Goal: Task Accomplishment & Management: Use online tool/utility

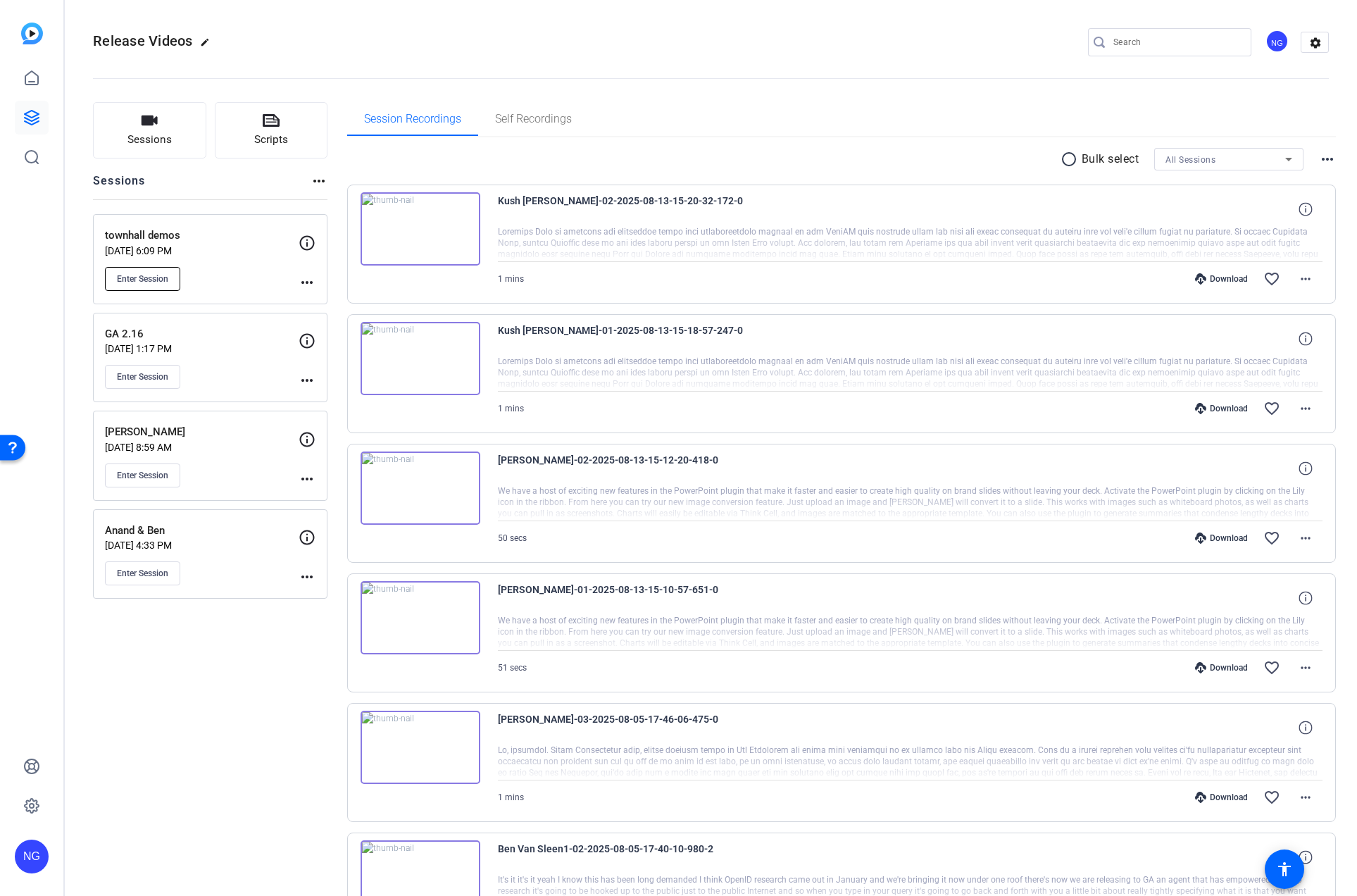
click at [168, 278] on span "Enter Session" at bounding box center [142, 278] width 51 height 11
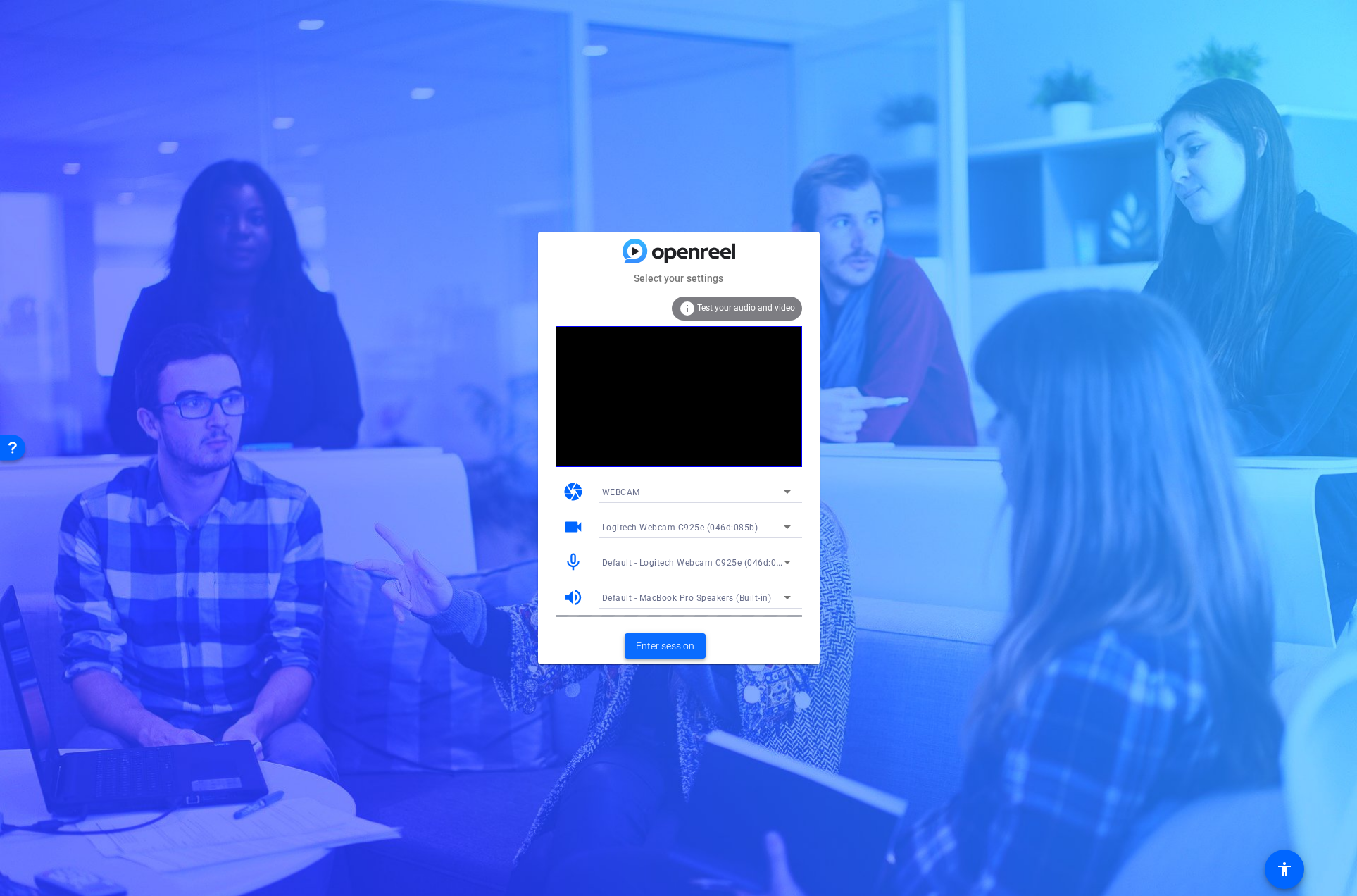
click at [665, 647] on span "Enter session" at bounding box center [665, 646] width 58 height 15
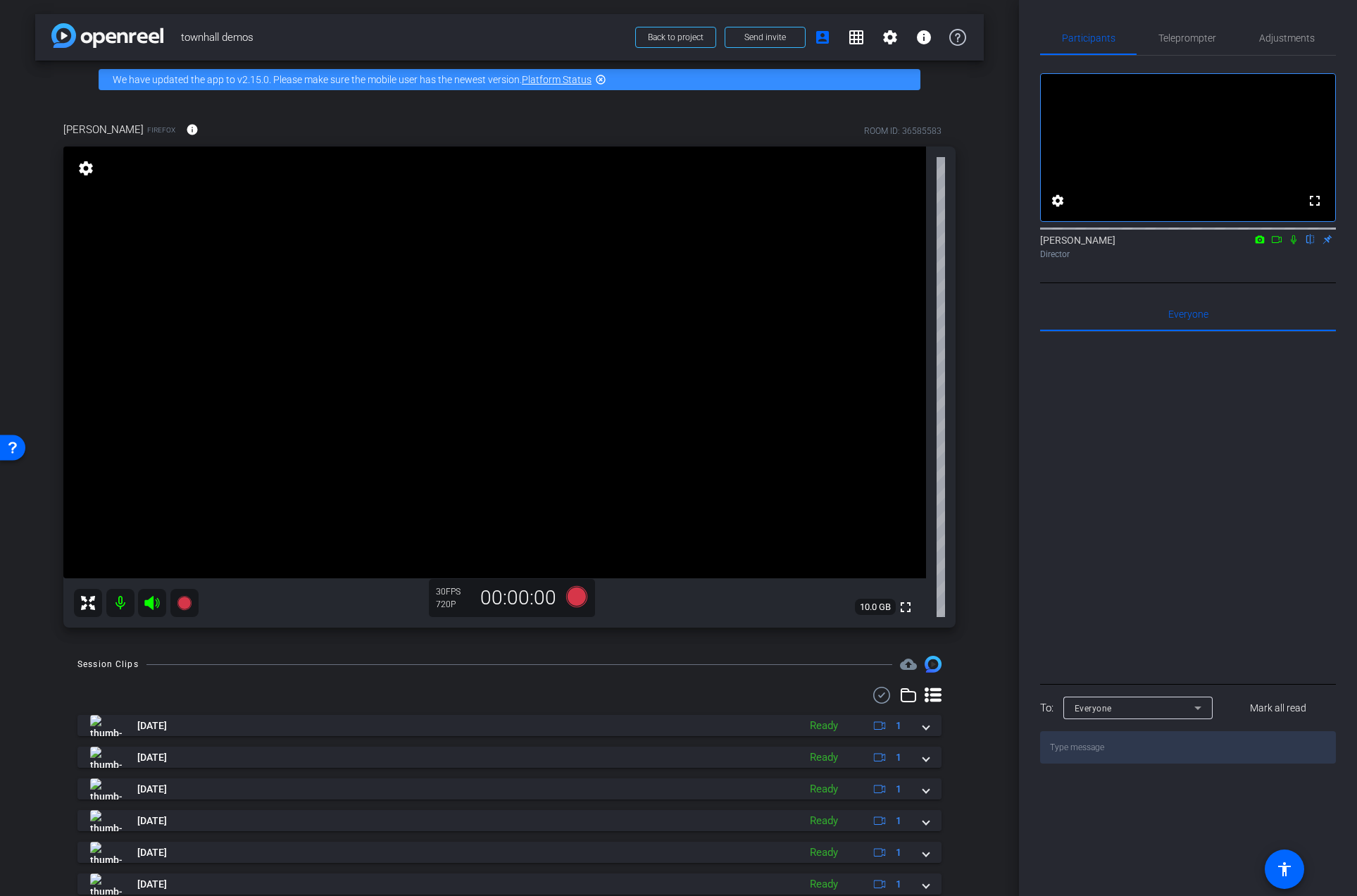
click at [981, 486] on div "arrow_back townhall demos Back to project Send invite account_box grid_on setti…" at bounding box center [510, 448] width 1019 height 896
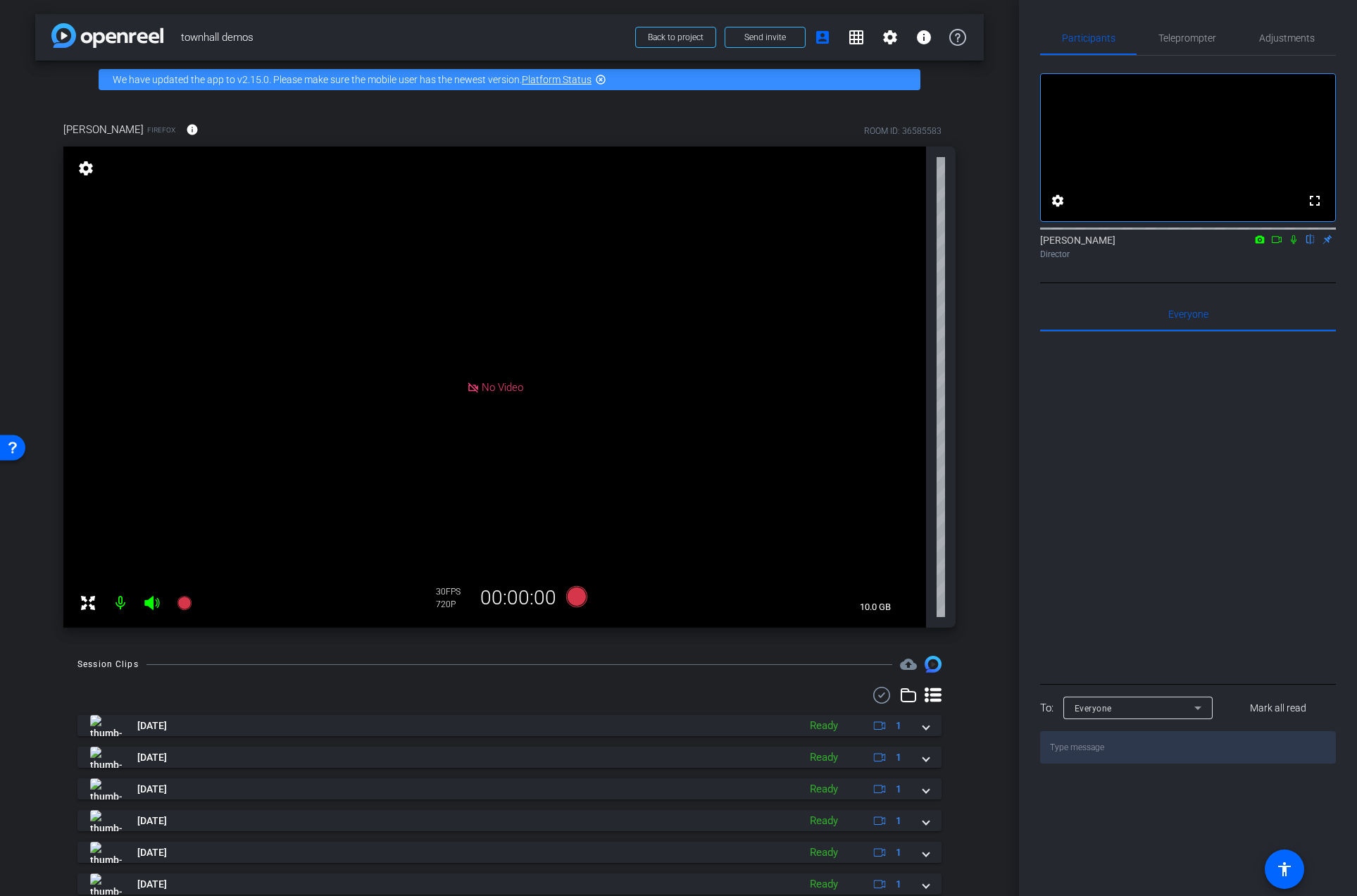
click at [987, 632] on div "arrow_back townhall demos Back to project Send invite account_box grid_on setti…" at bounding box center [510, 448] width 1019 height 896
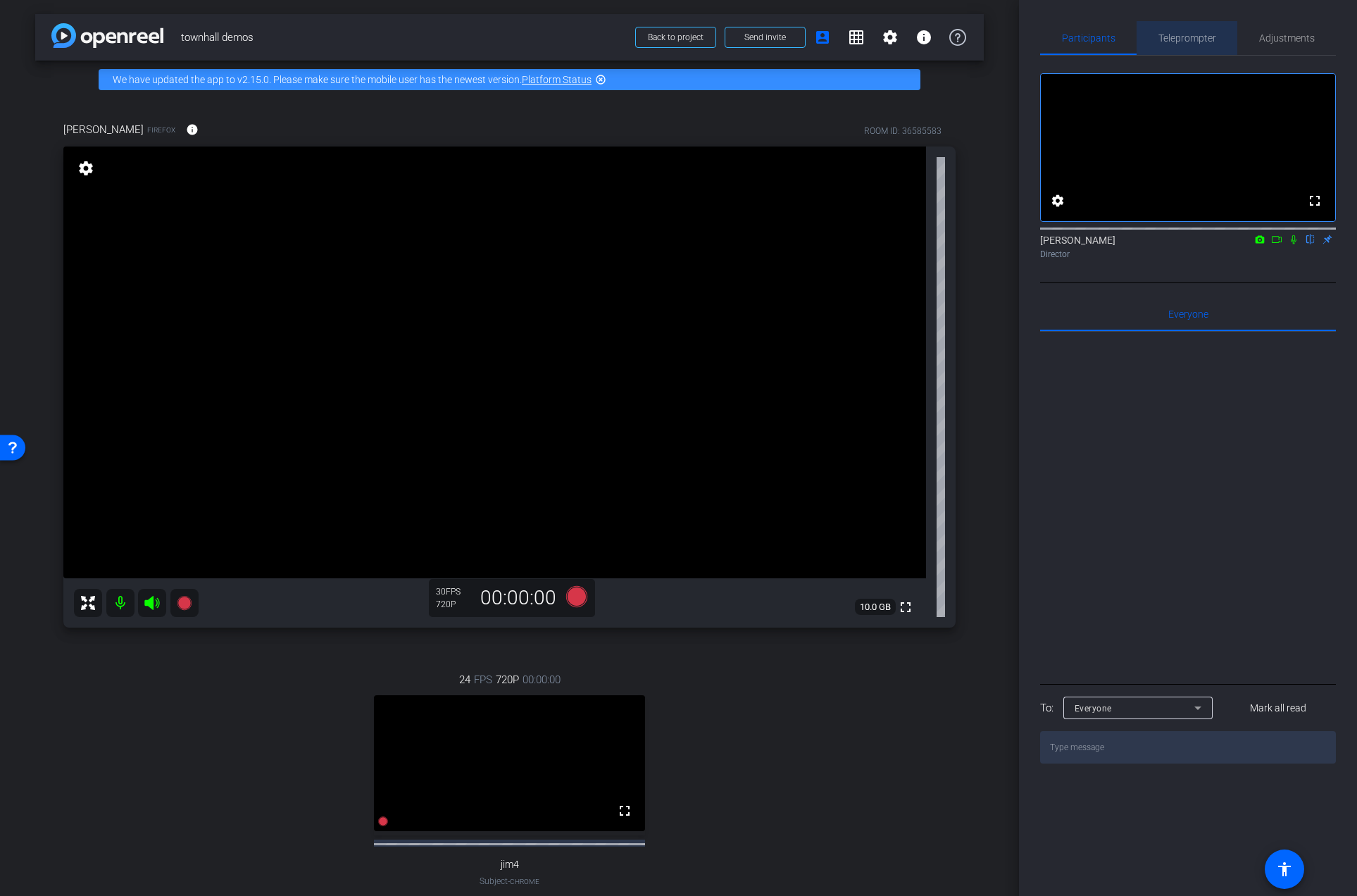
click at [1194, 36] on span "Teleprompter" at bounding box center [1188, 38] width 58 height 10
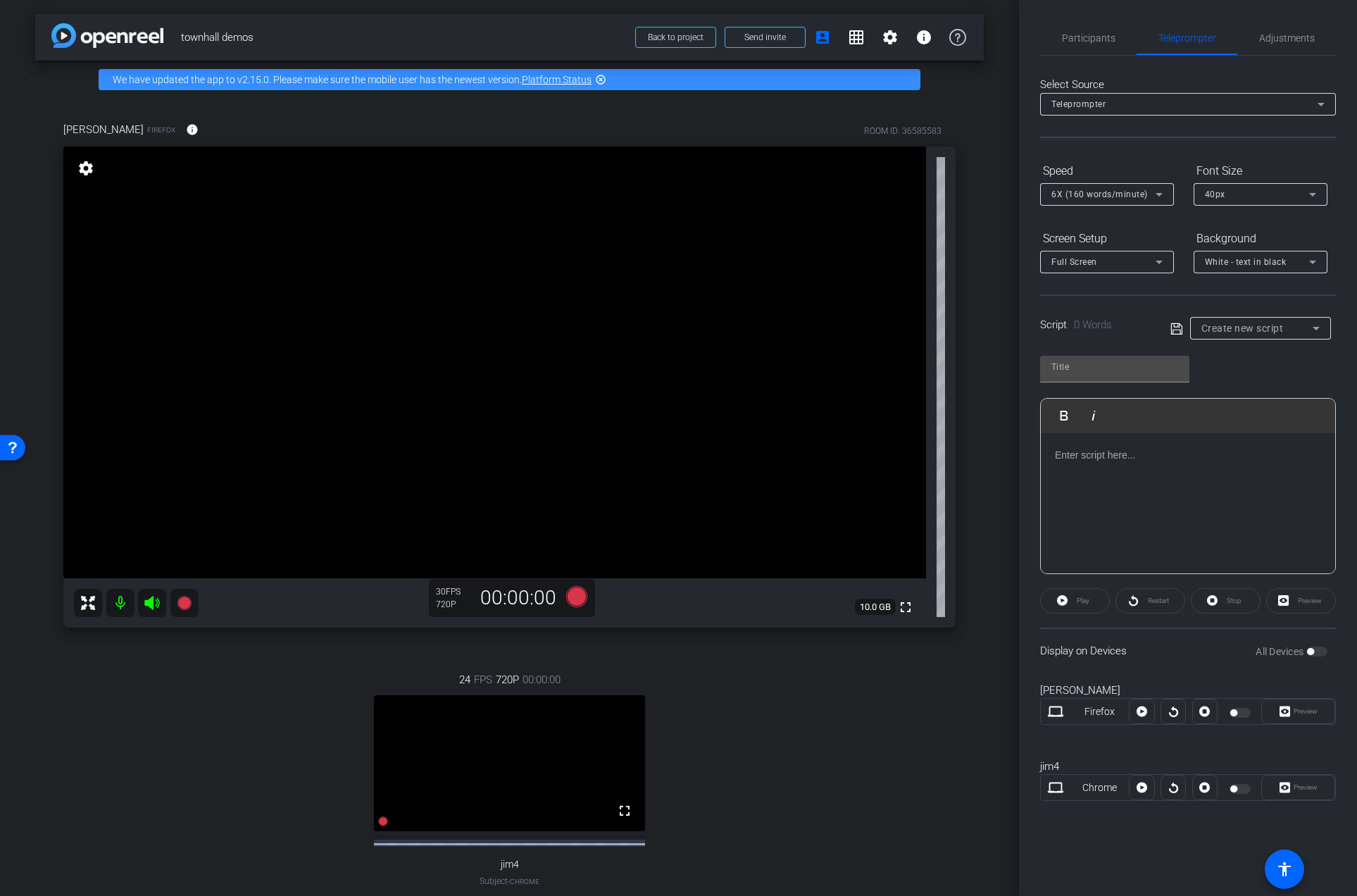
click at [1266, 331] on span "Create new script" at bounding box center [1243, 328] width 82 height 11
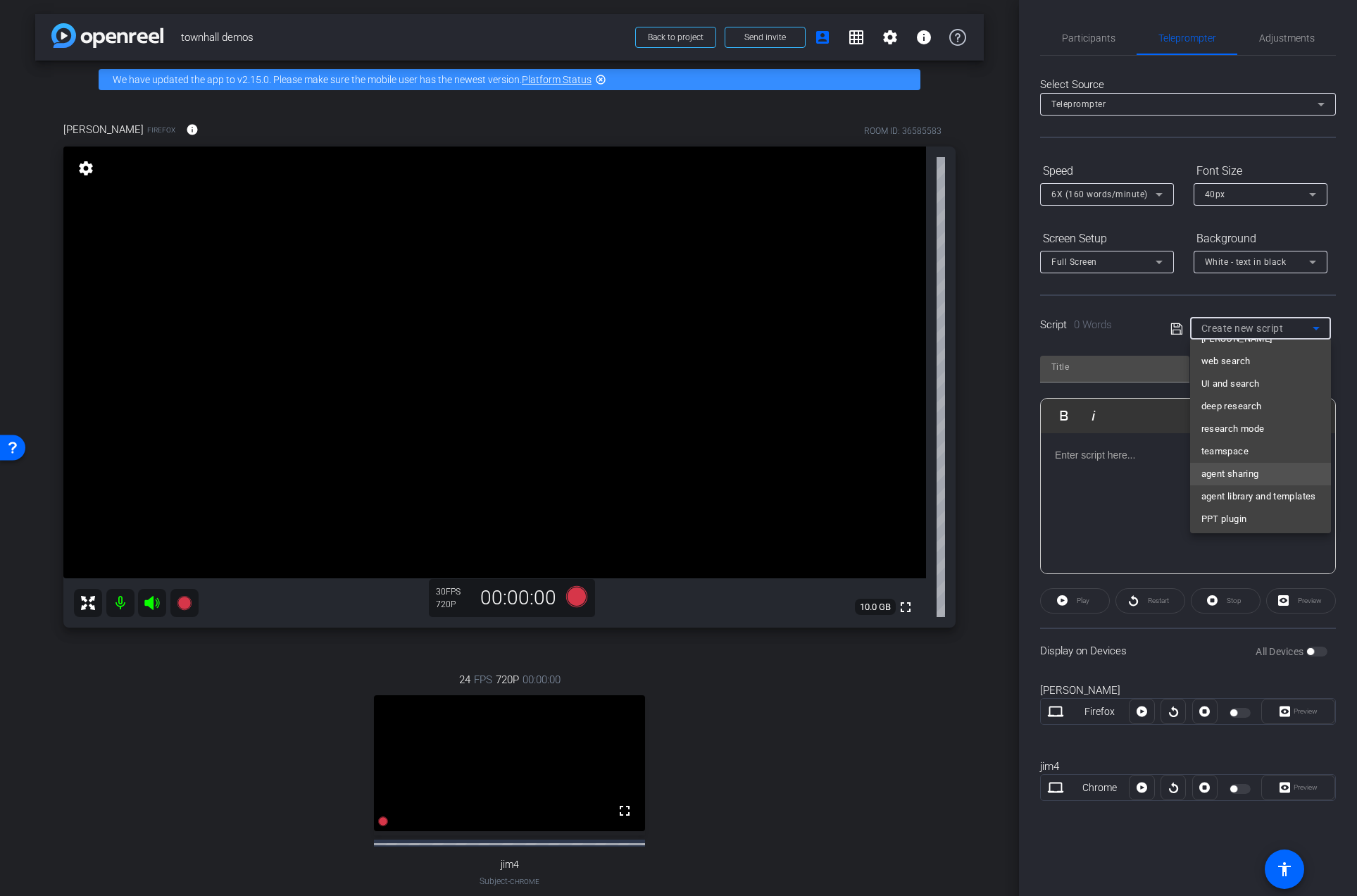
scroll to position [65, 0]
click at [1230, 359] on span "web search" at bounding box center [1226, 358] width 50 height 17
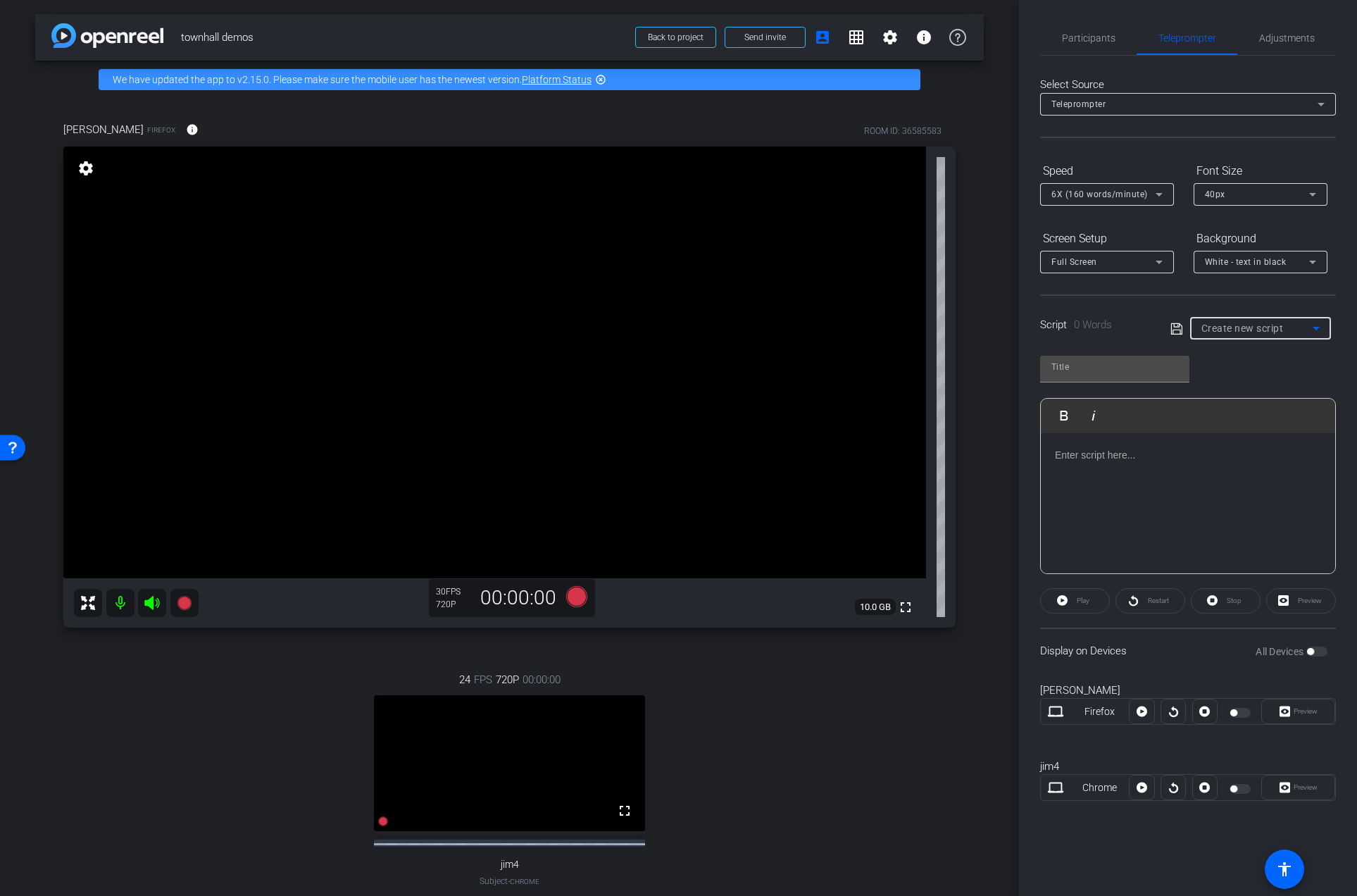
type input "web search"
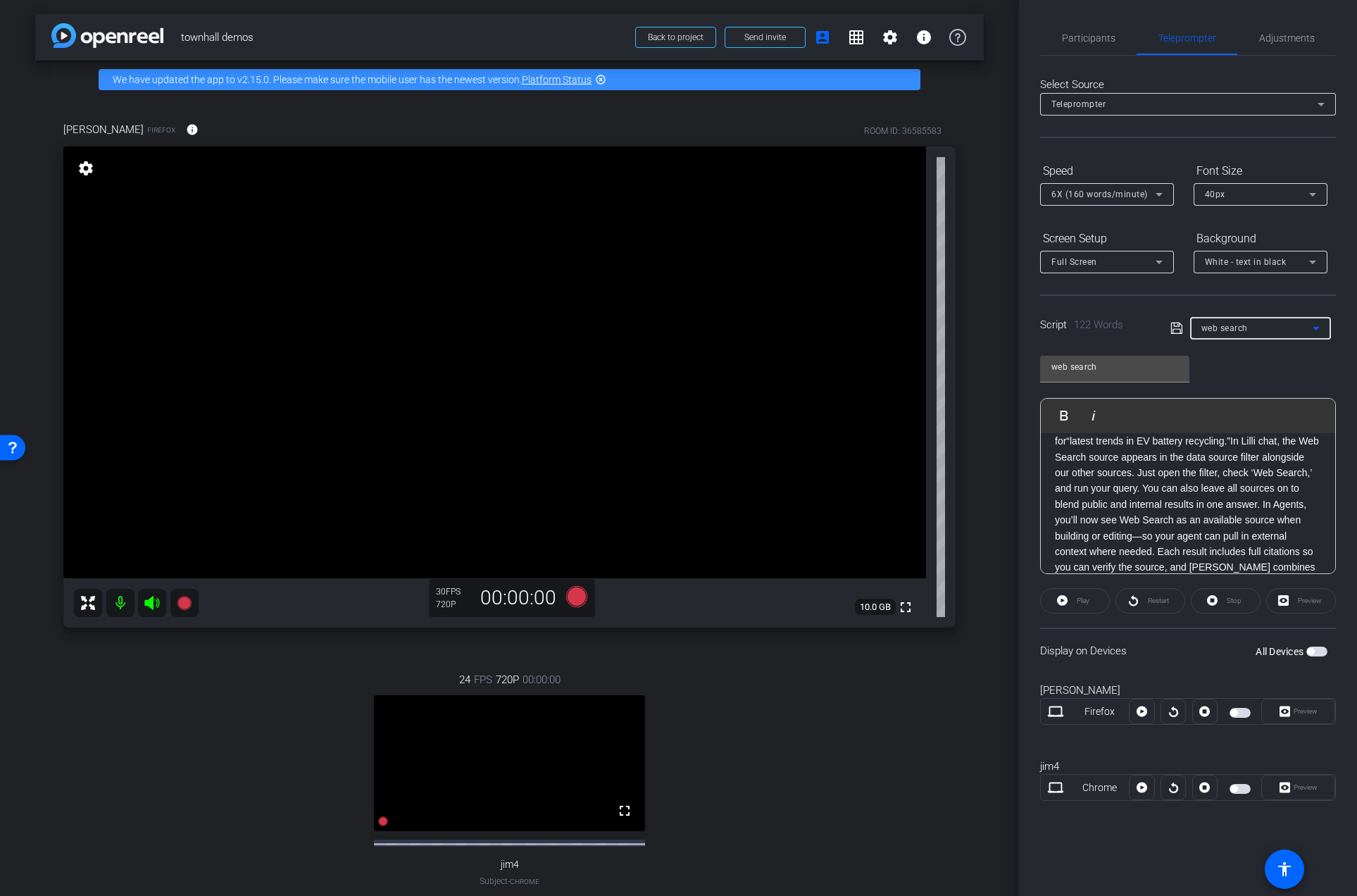
scroll to position [0, 0]
click at [1234, 708] on span "button" at bounding box center [1240, 712] width 21 height 10
click at [1310, 718] on span "Preview" at bounding box center [1304, 711] width 27 height 20
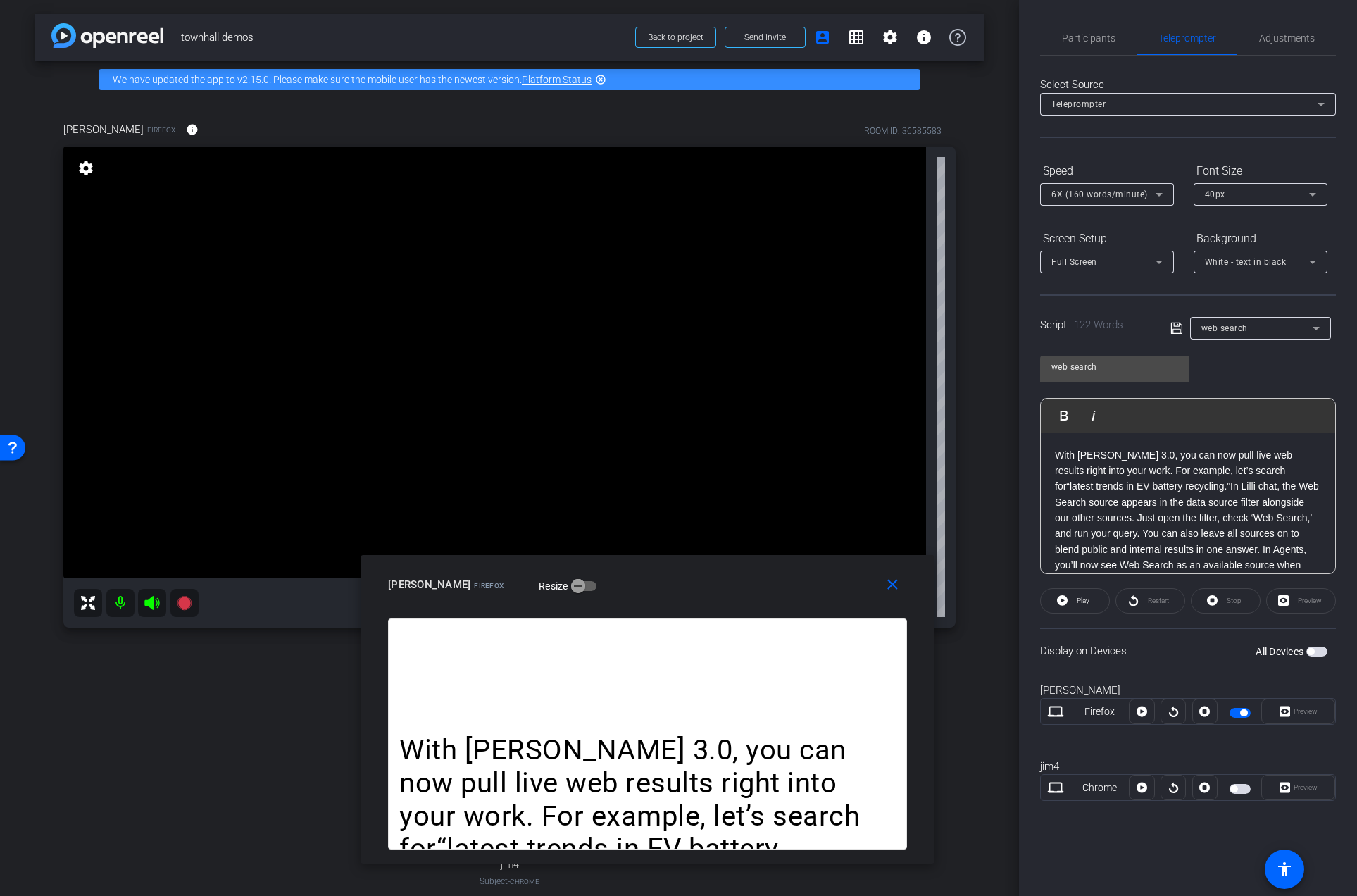
drag, startPoint x: 843, startPoint y: 356, endPoint x: 823, endPoint y: 590, distance: 234.9
click at [822, 590] on div "[PERSON_NAME] Firefox Resize" at bounding box center [653, 584] width 530 height 25
click at [1116, 195] on span "6X (160 words/minute)" at bounding box center [1100, 194] width 97 height 10
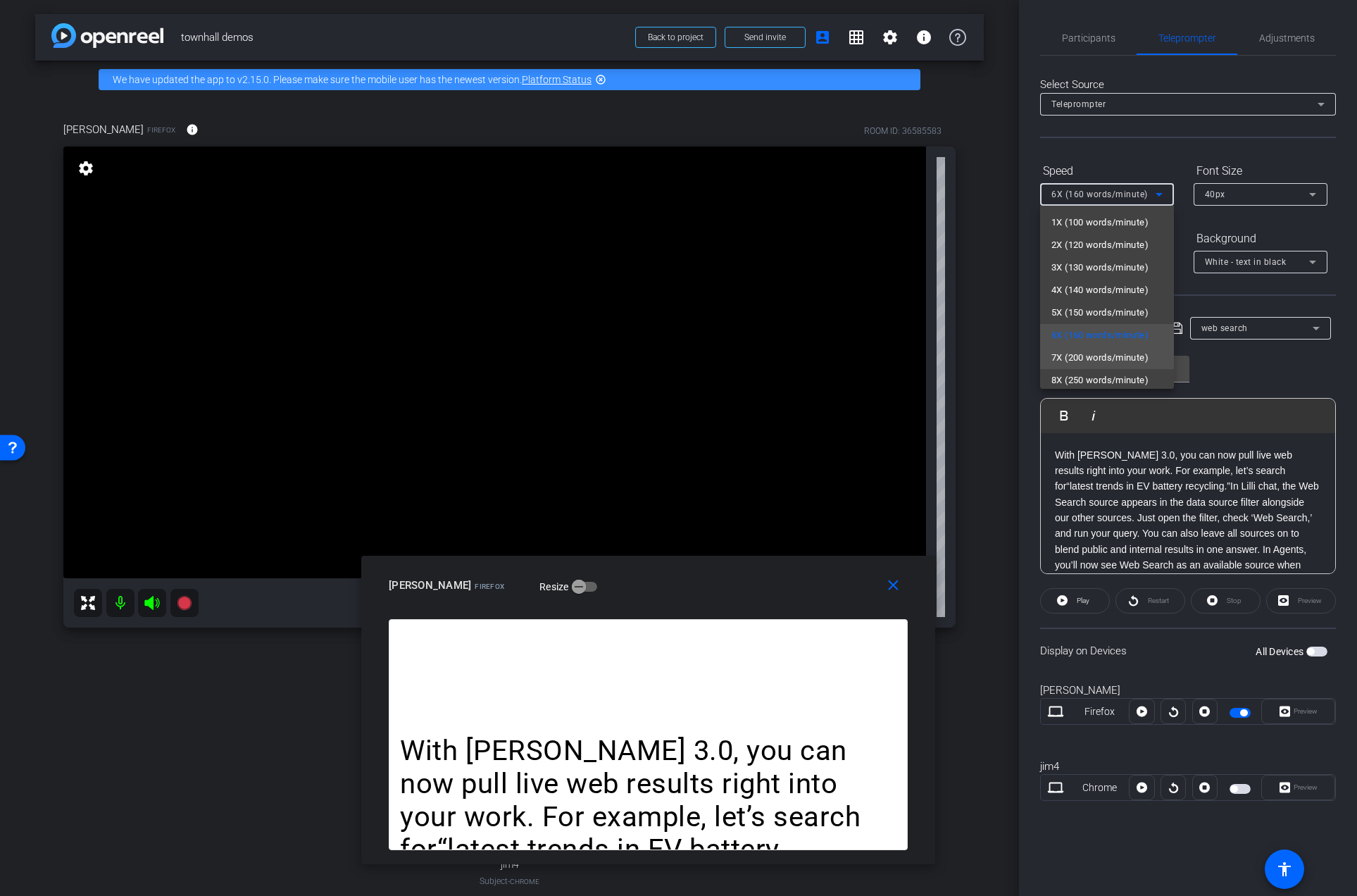
click at [1086, 353] on span "7X (200 words/minute)" at bounding box center [1100, 357] width 97 height 17
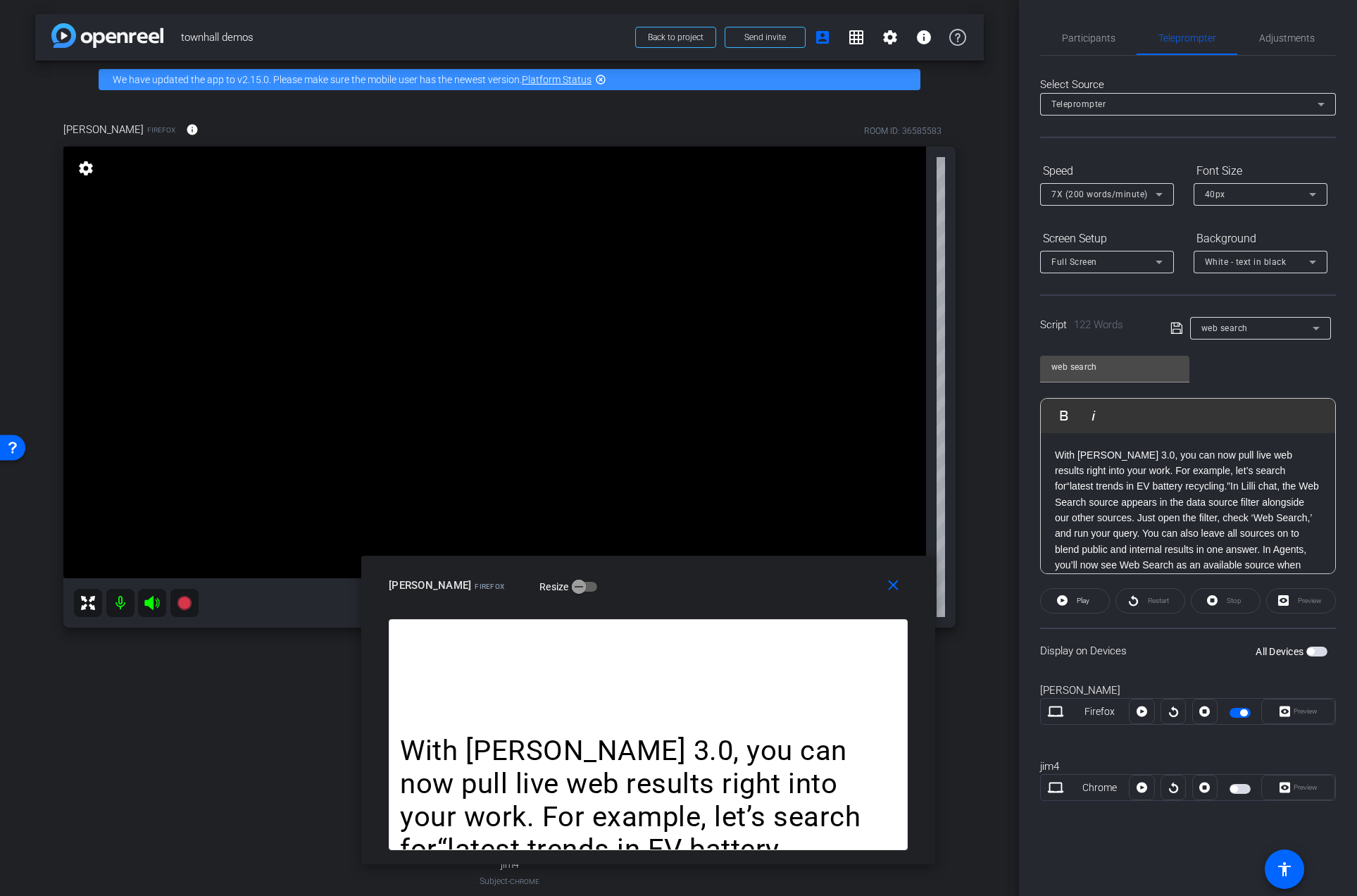
click at [1244, 375] on div "web search Play Play from this location Play Selected Play and display the sele…" at bounding box center [1188, 460] width 296 height 229
click at [1089, 604] on span "Play" at bounding box center [1083, 600] width 13 height 8
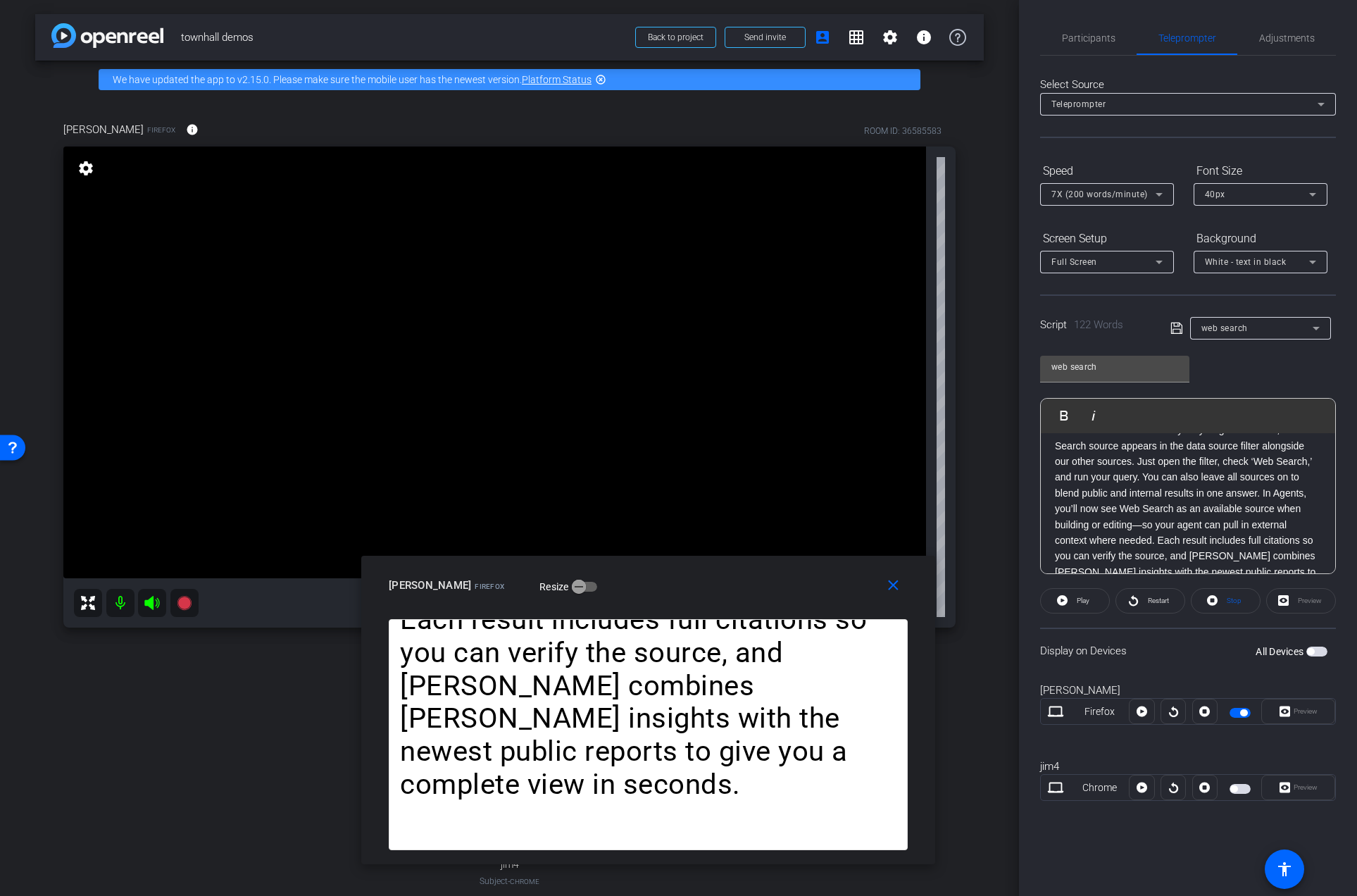
scroll to position [92, 0]
click at [1185, 521] on p "With [PERSON_NAME] 3.0, you can now pull live web results right into your work.…" at bounding box center [1188, 457] width 266 height 205
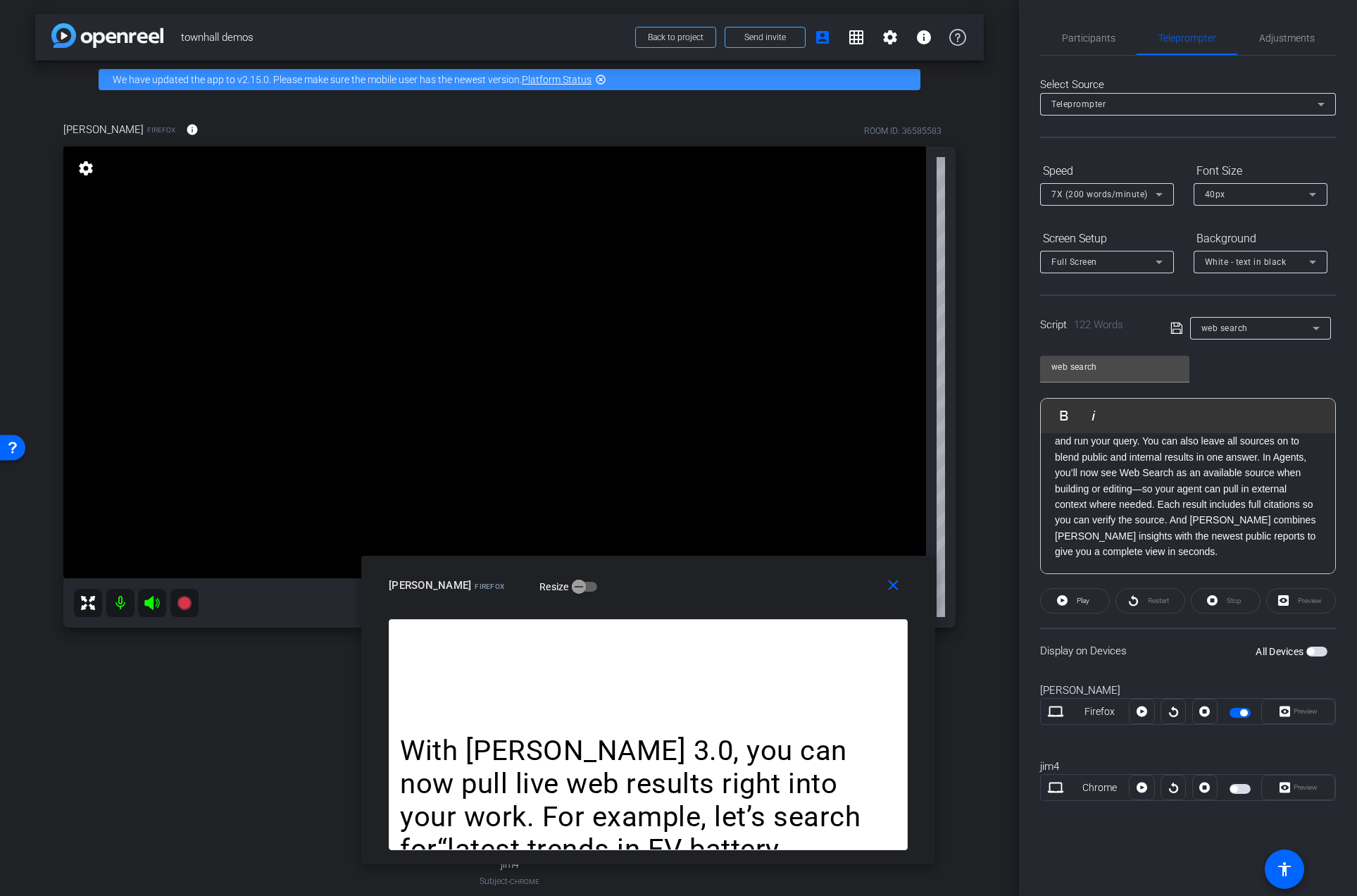
click at [1193, 550] on p "With [PERSON_NAME] 3.0, you can now pull live web results right into your work.…" at bounding box center [1188, 457] width 266 height 205
click at [899, 584] on mat-icon "close" at bounding box center [894, 585] width 17 height 17
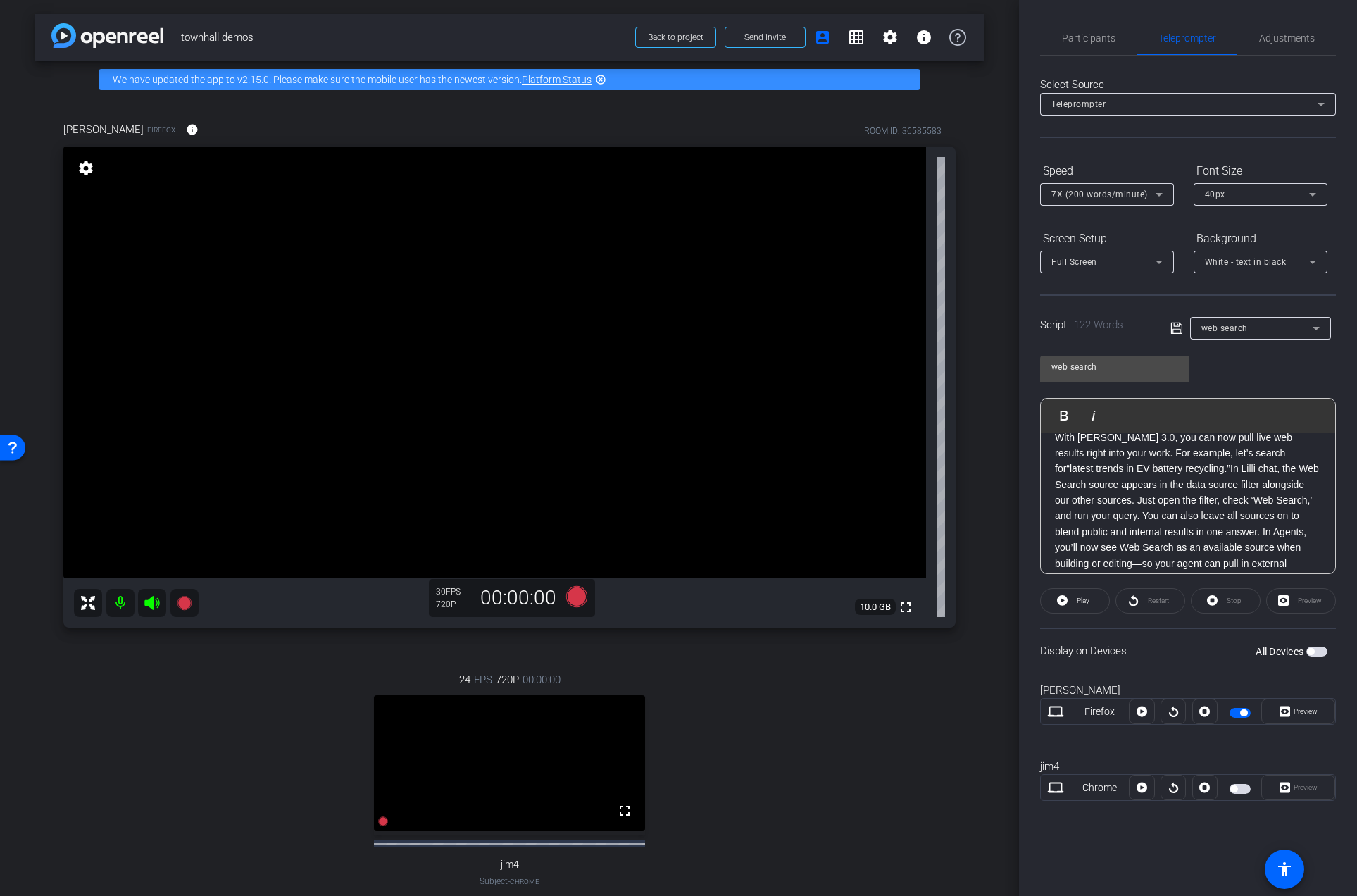
scroll to position [0, 0]
click at [91, 172] on mat-icon "settings" at bounding box center [86, 168] width 20 height 17
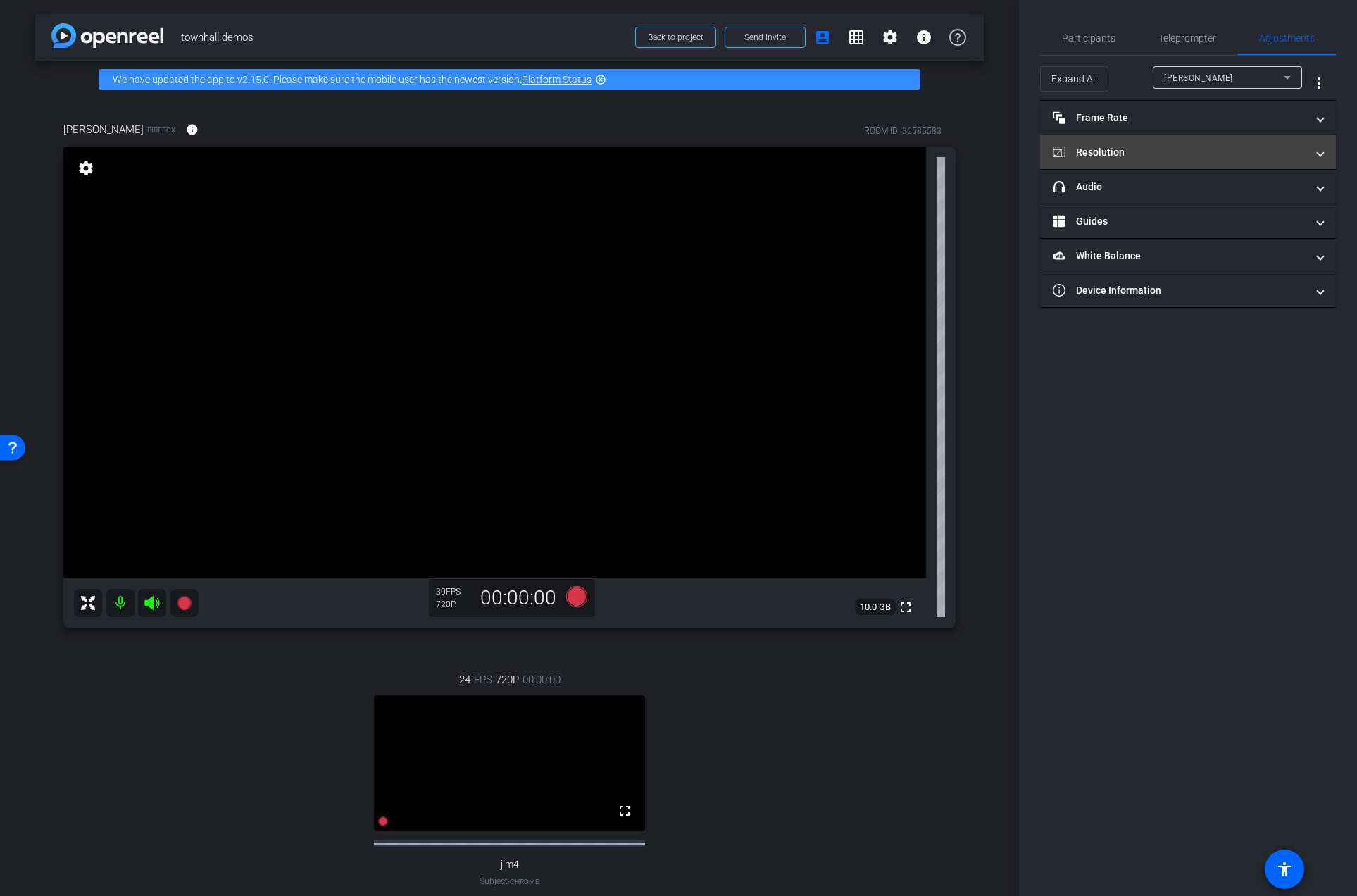
click at [1141, 150] on mat-panel-title "Resolution" at bounding box center [1180, 152] width 254 height 15
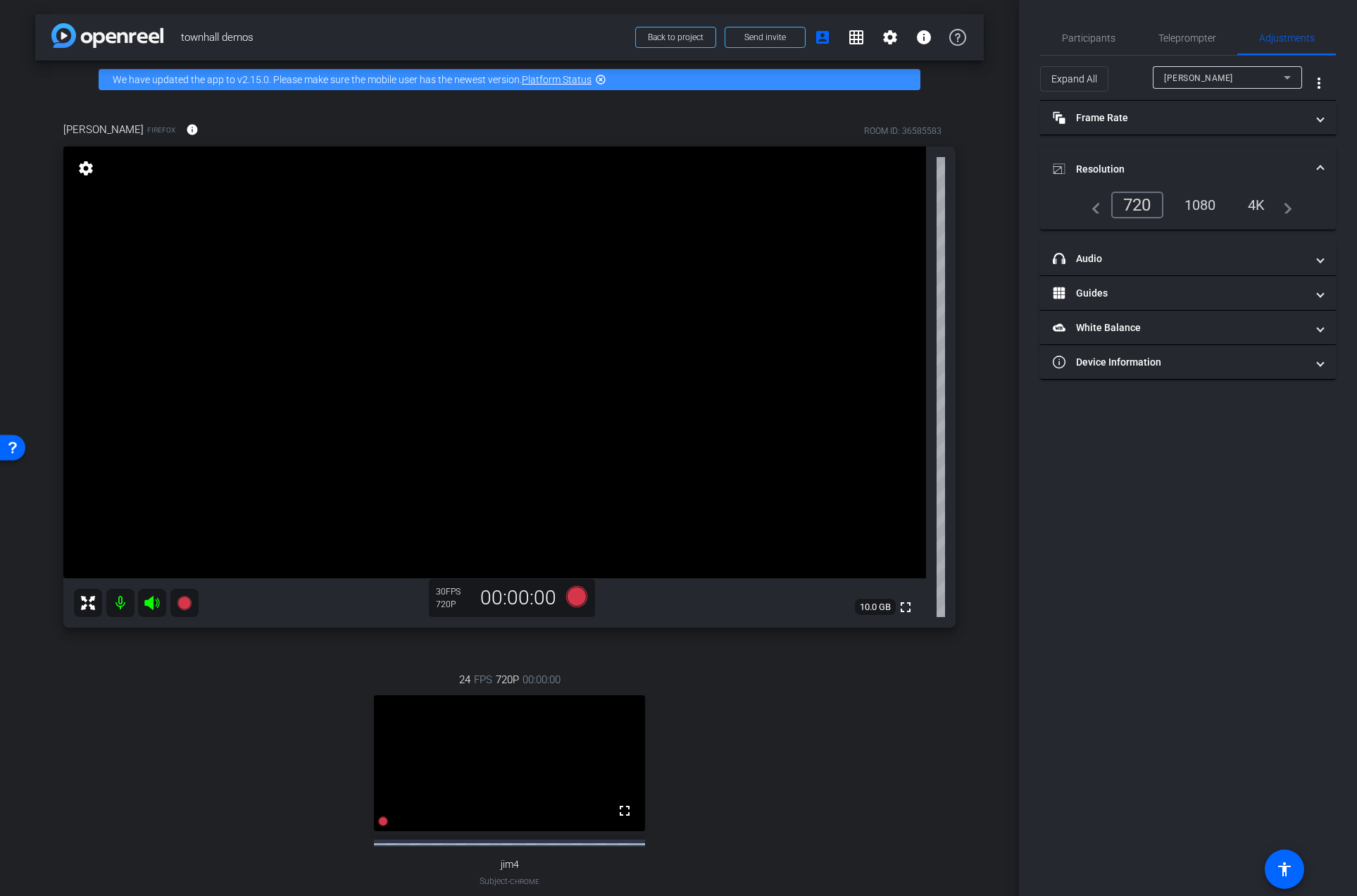
click at [1192, 209] on div "1080" at bounding box center [1201, 204] width 53 height 24
click at [1153, 166] on mat-panel-title "Resolution" at bounding box center [1180, 169] width 254 height 15
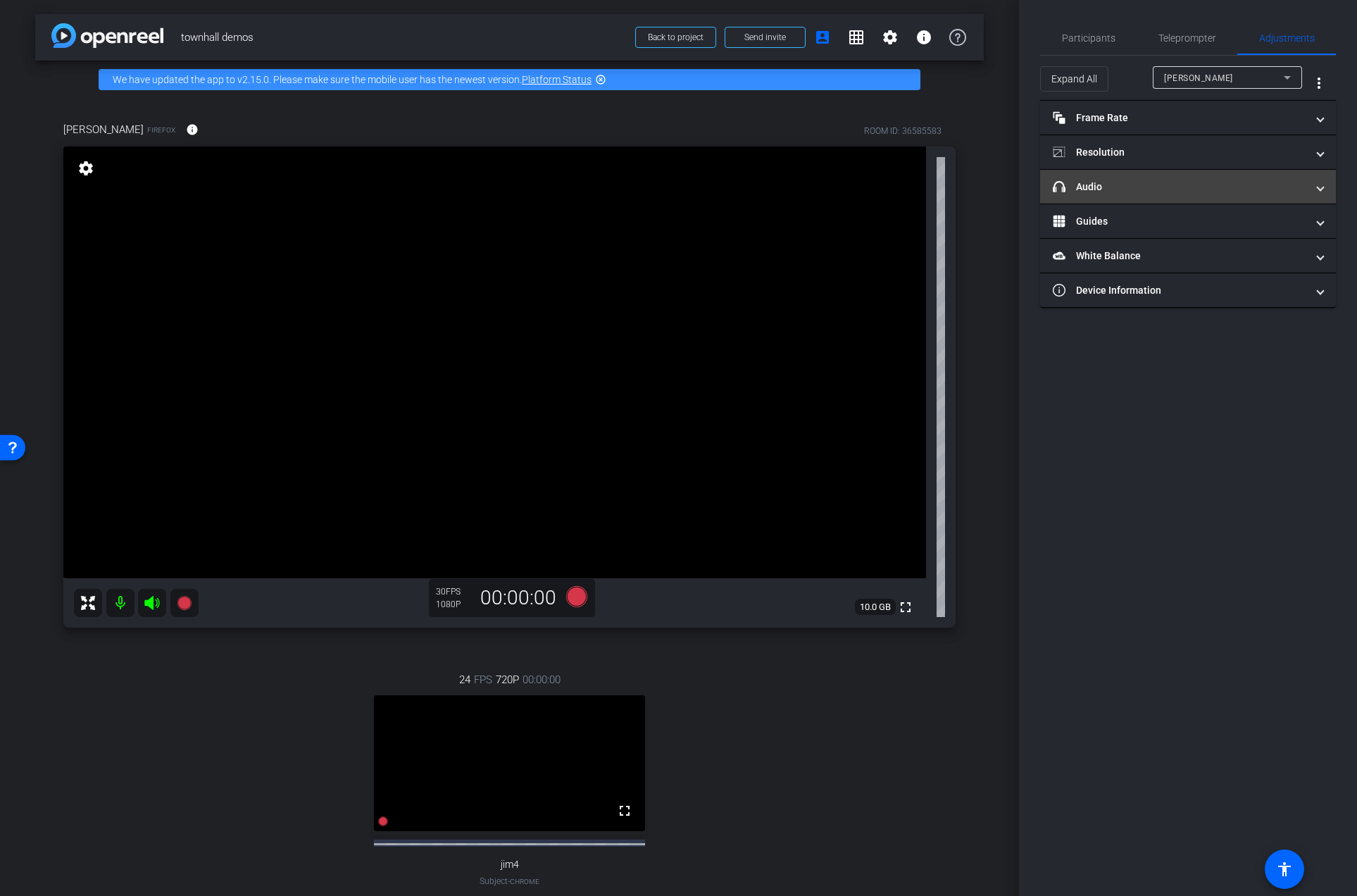
click at [1138, 189] on mat-panel-title "headphone icon Audio" at bounding box center [1180, 187] width 254 height 15
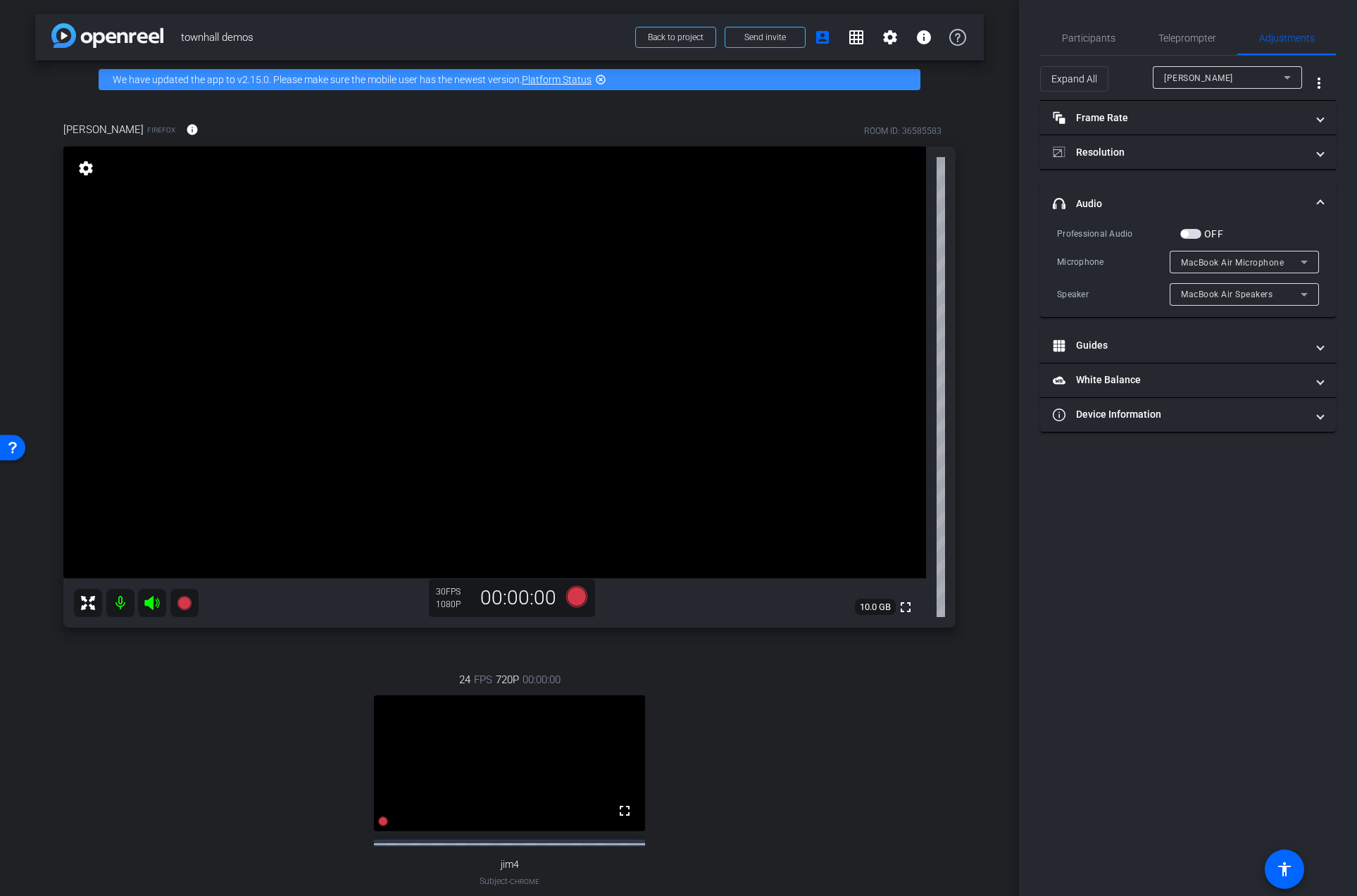
click at [1138, 189] on mat-expansion-panel-header "headphone icon Audio" at bounding box center [1188, 203] width 296 height 45
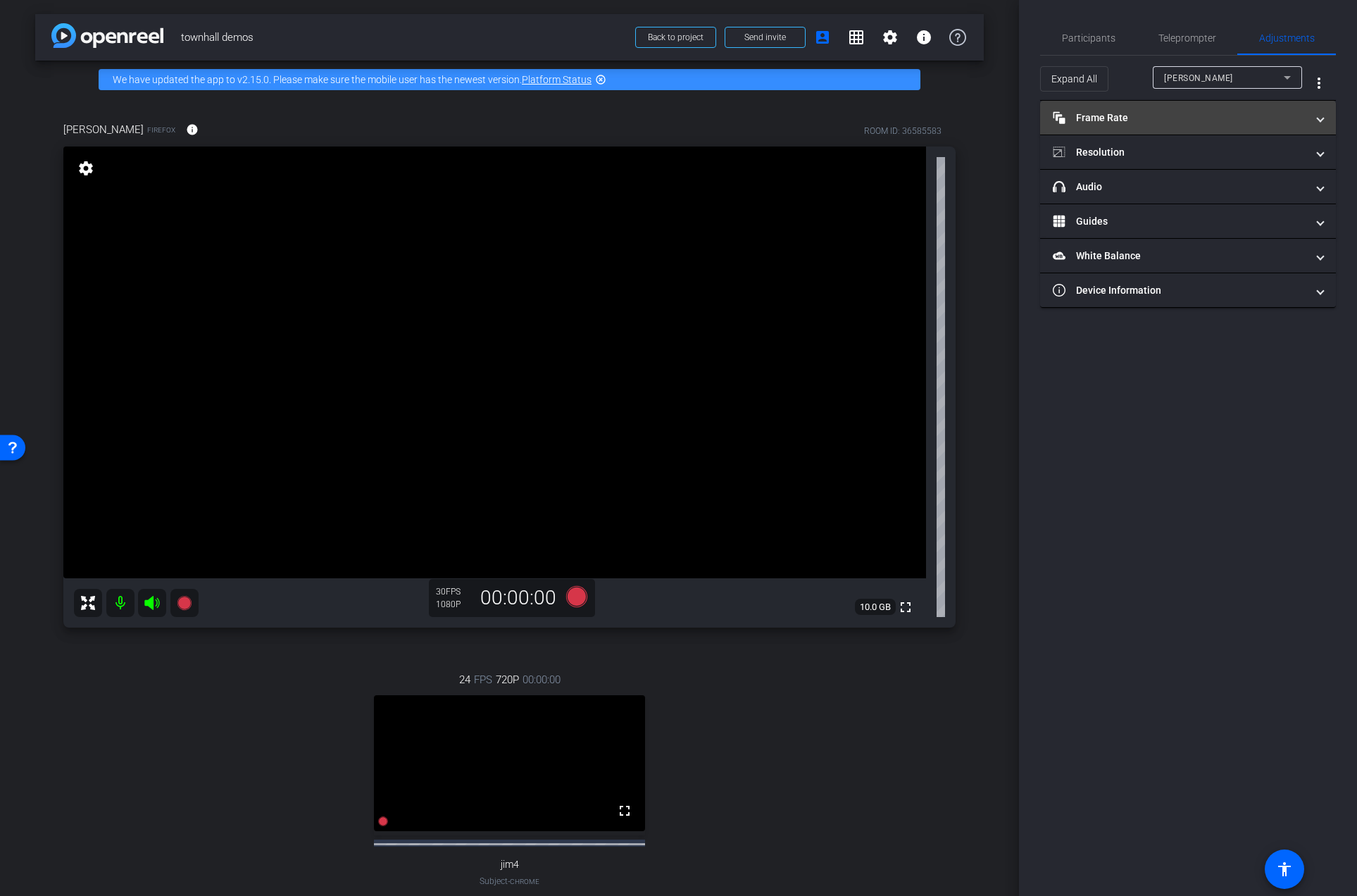
click at [1145, 107] on mat-expansion-panel-header "Frame Rate Frame Rate" at bounding box center [1188, 117] width 296 height 34
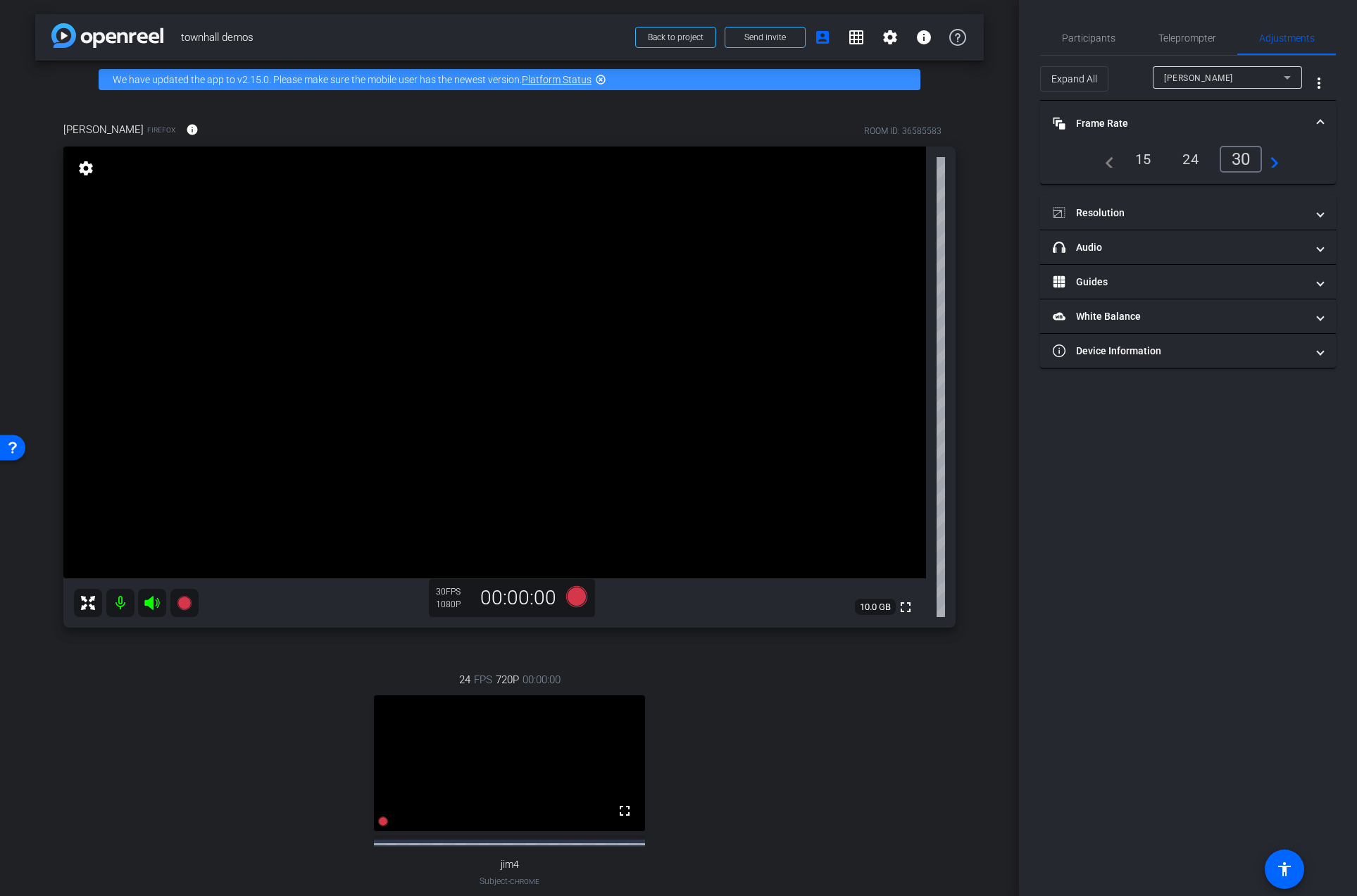
click at [1196, 152] on div "24" at bounding box center [1190, 159] width 38 height 24
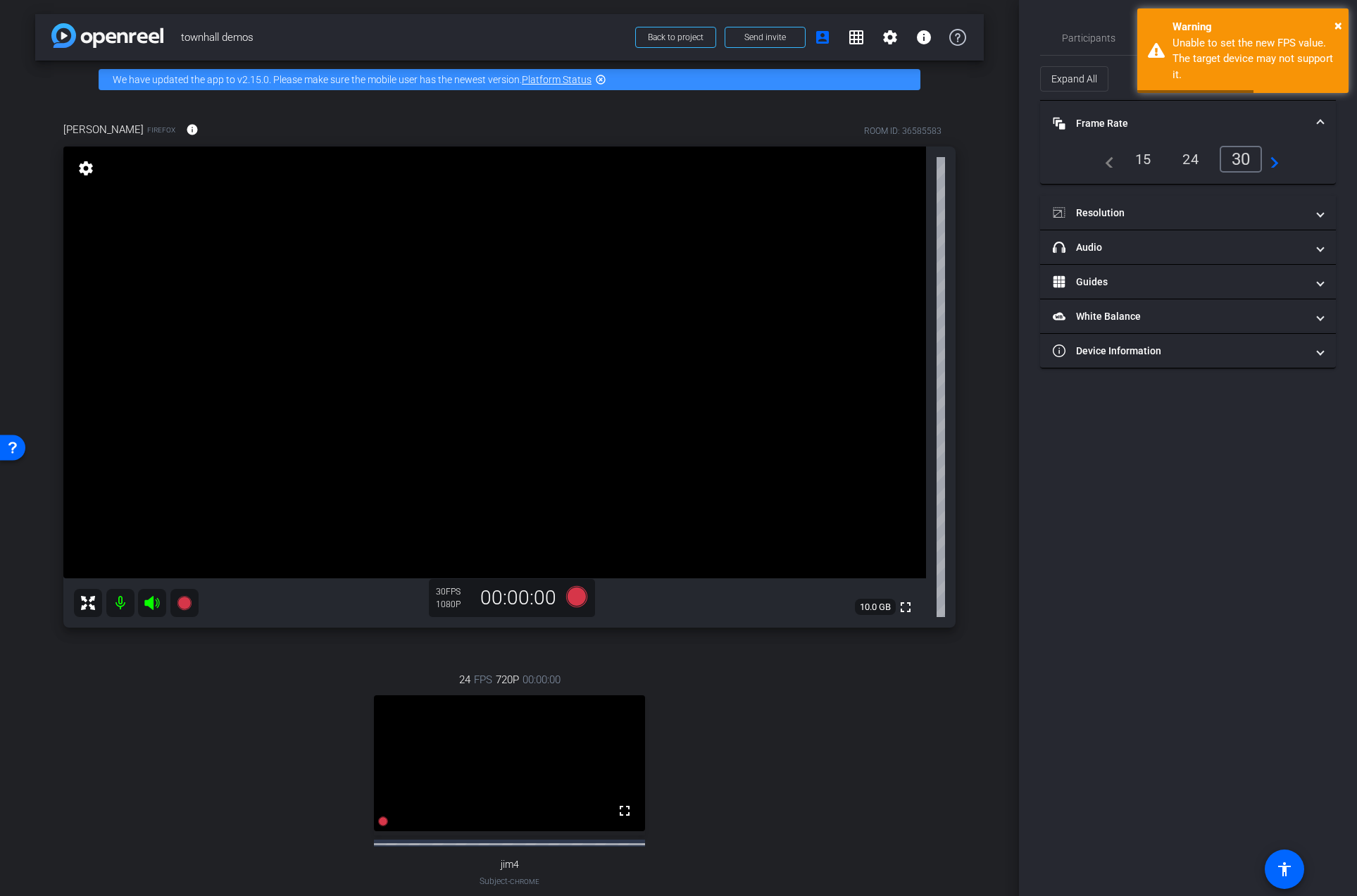
click at [1127, 127] on mat-panel-title "Frame Rate Frame Rate" at bounding box center [1180, 123] width 254 height 15
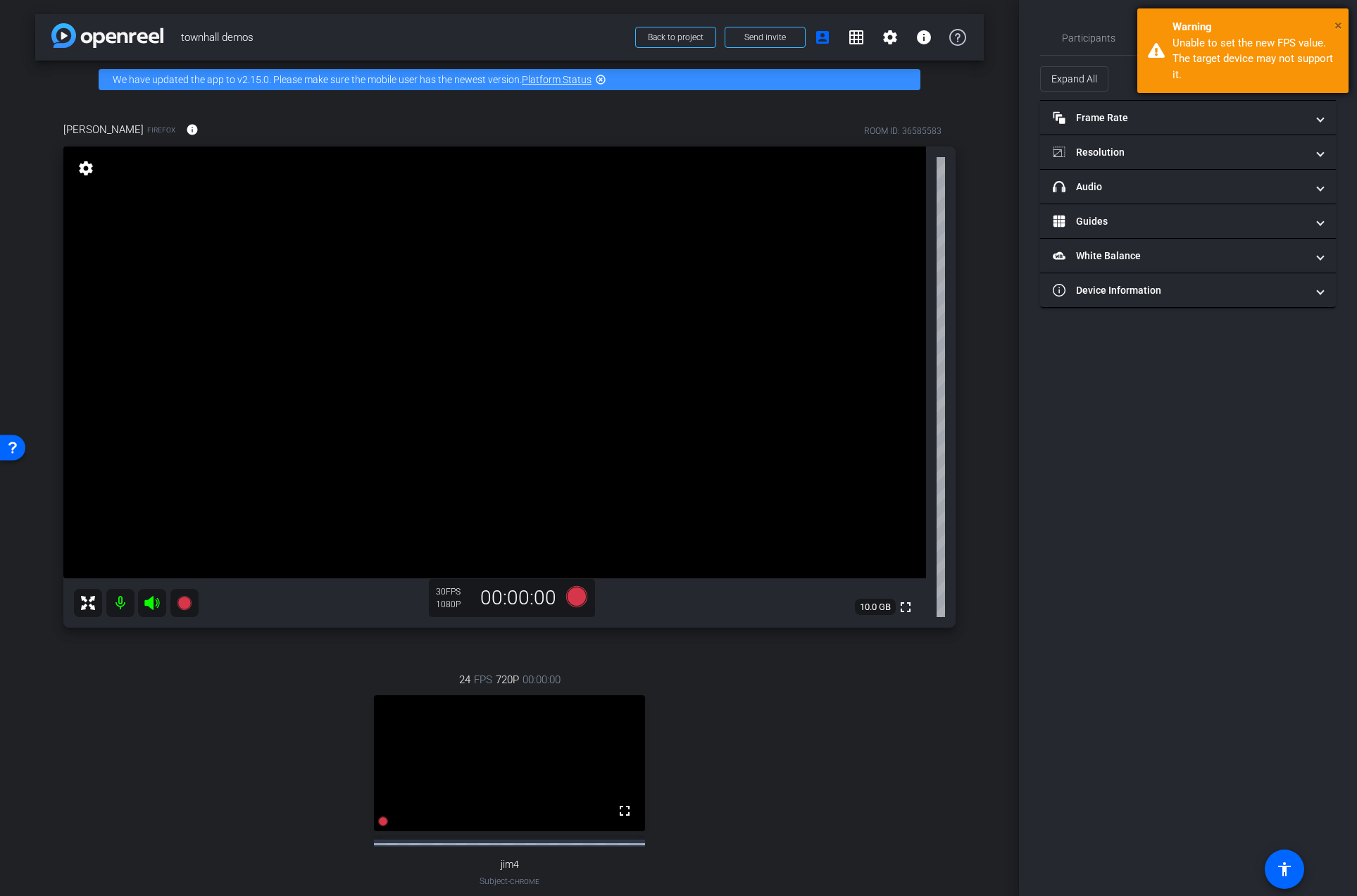
click at [1335, 24] on span "×" at bounding box center [1339, 24] width 8 height 17
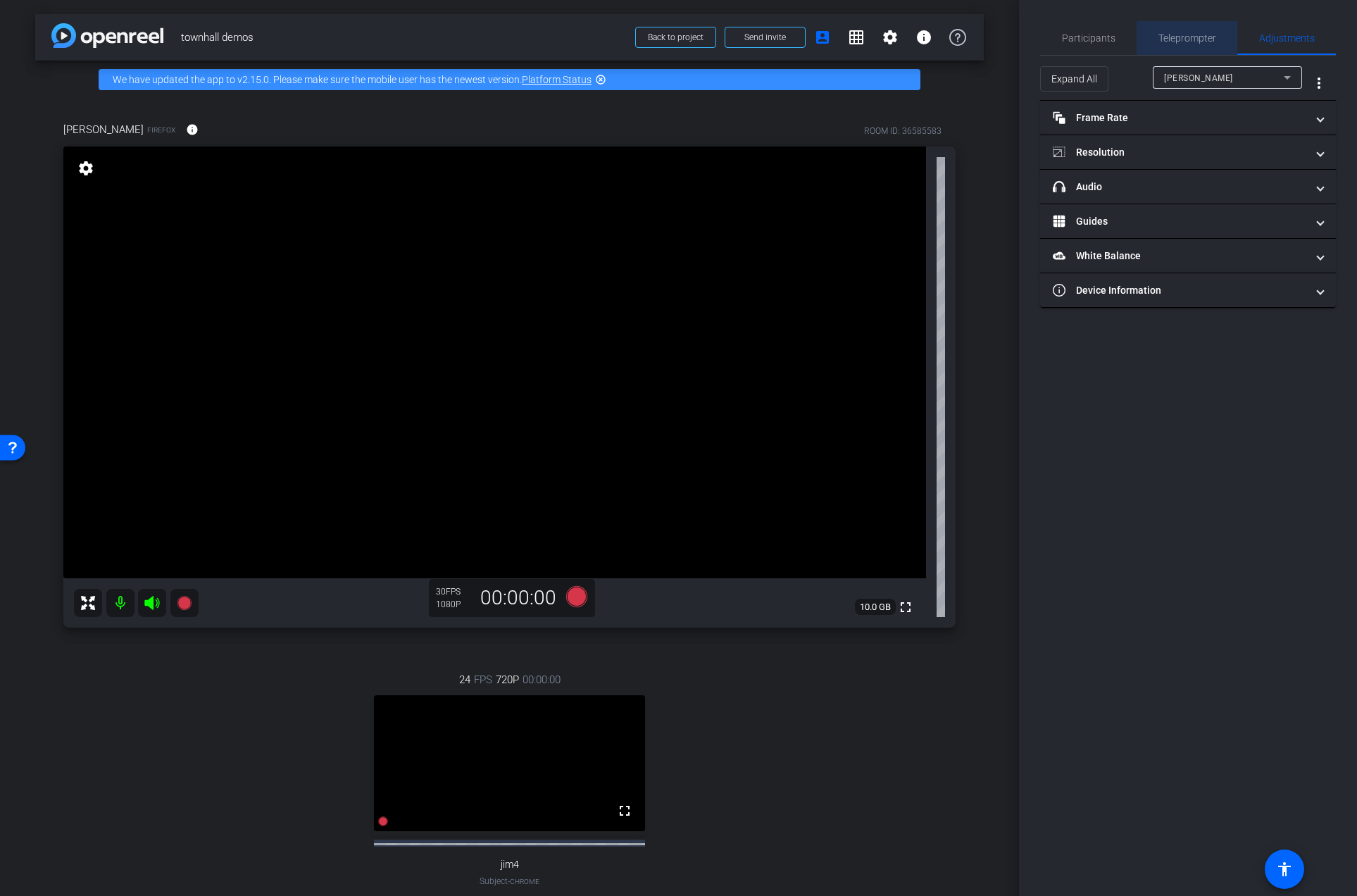
click at [1163, 37] on span "Teleprompter" at bounding box center [1188, 38] width 58 height 10
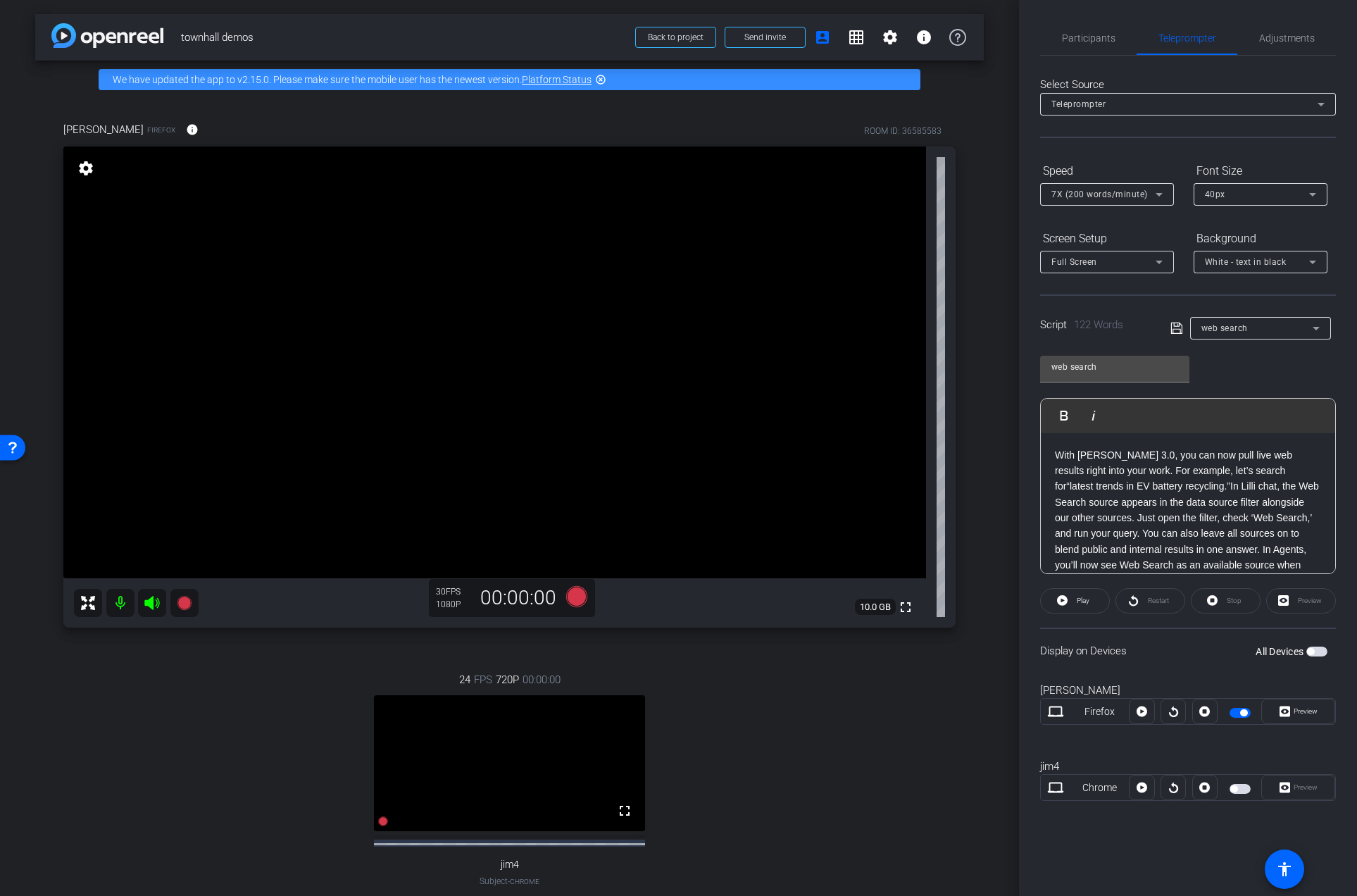
click at [1296, 728] on div "[PERSON_NAME] Firefox [GEOGRAPHIC_DATA]" at bounding box center [1188, 710] width 296 height 76
click at [1299, 714] on span "Preview" at bounding box center [1306, 710] width 24 height 8
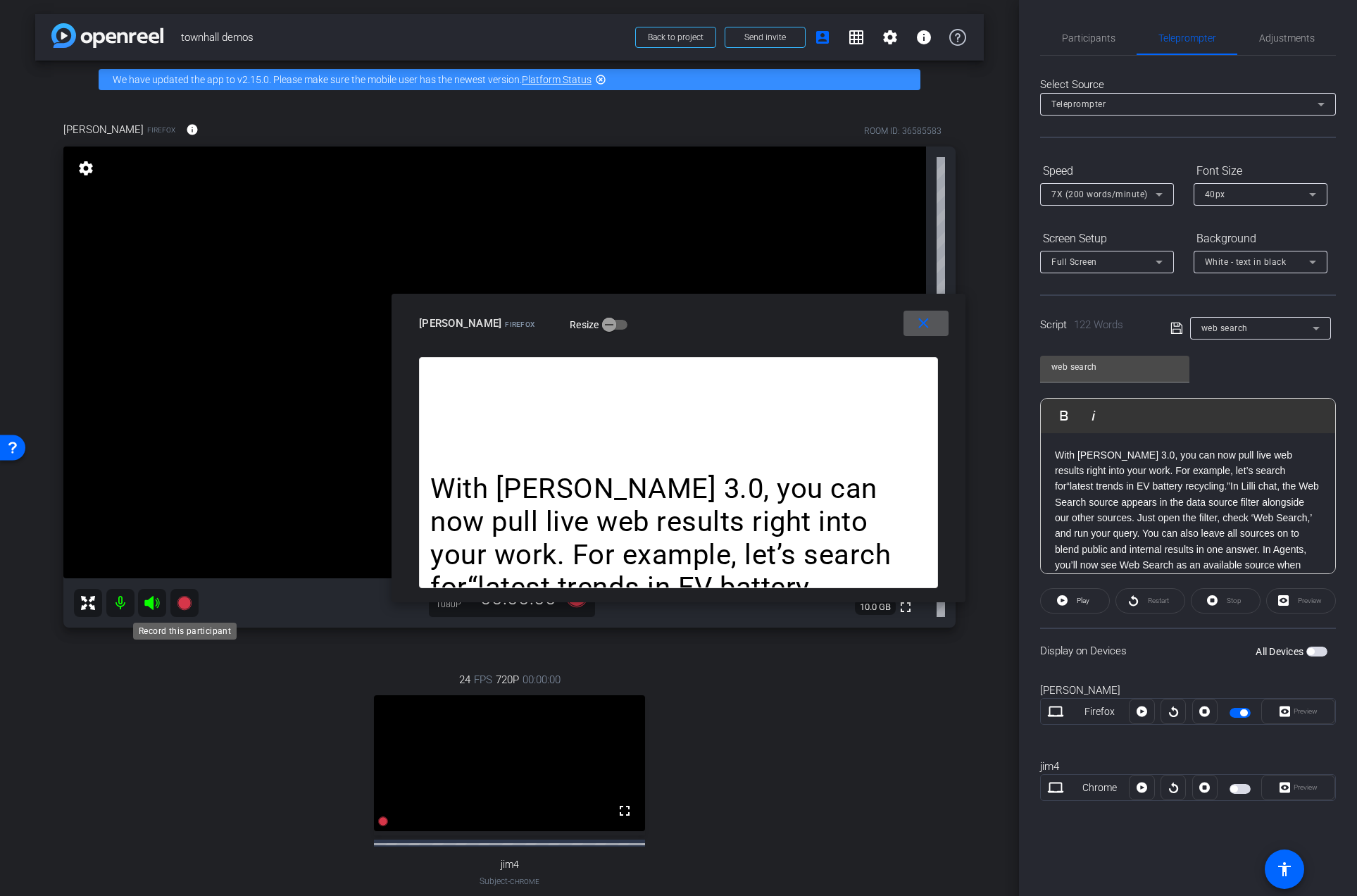
click at [177, 601] on icon at bounding box center [184, 602] width 17 height 17
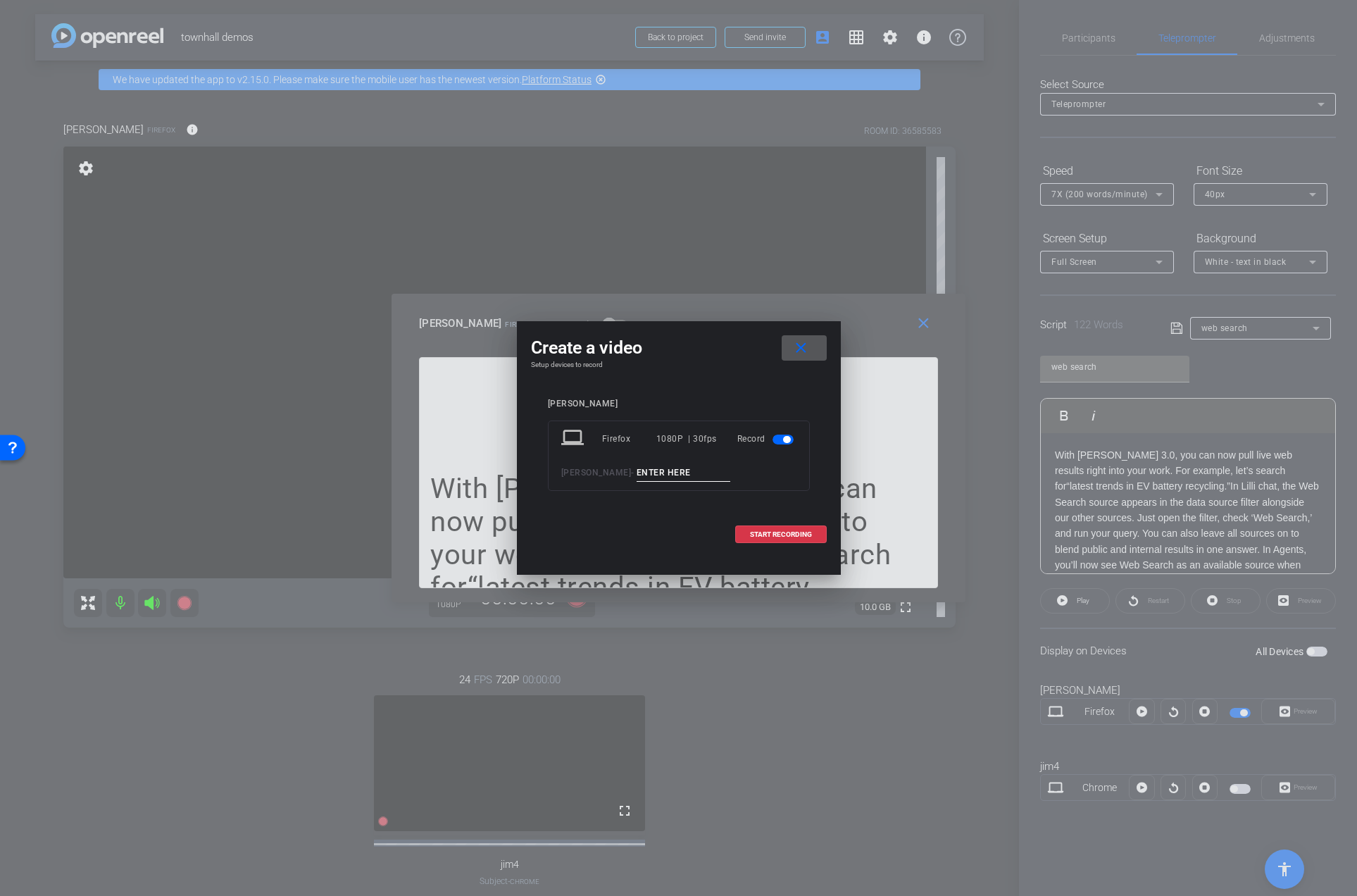
click at [654, 469] on input at bounding box center [684, 473] width 94 height 17
type input "01"
click at [761, 535] on span "START RECORDING" at bounding box center [781, 535] width 62 height 7
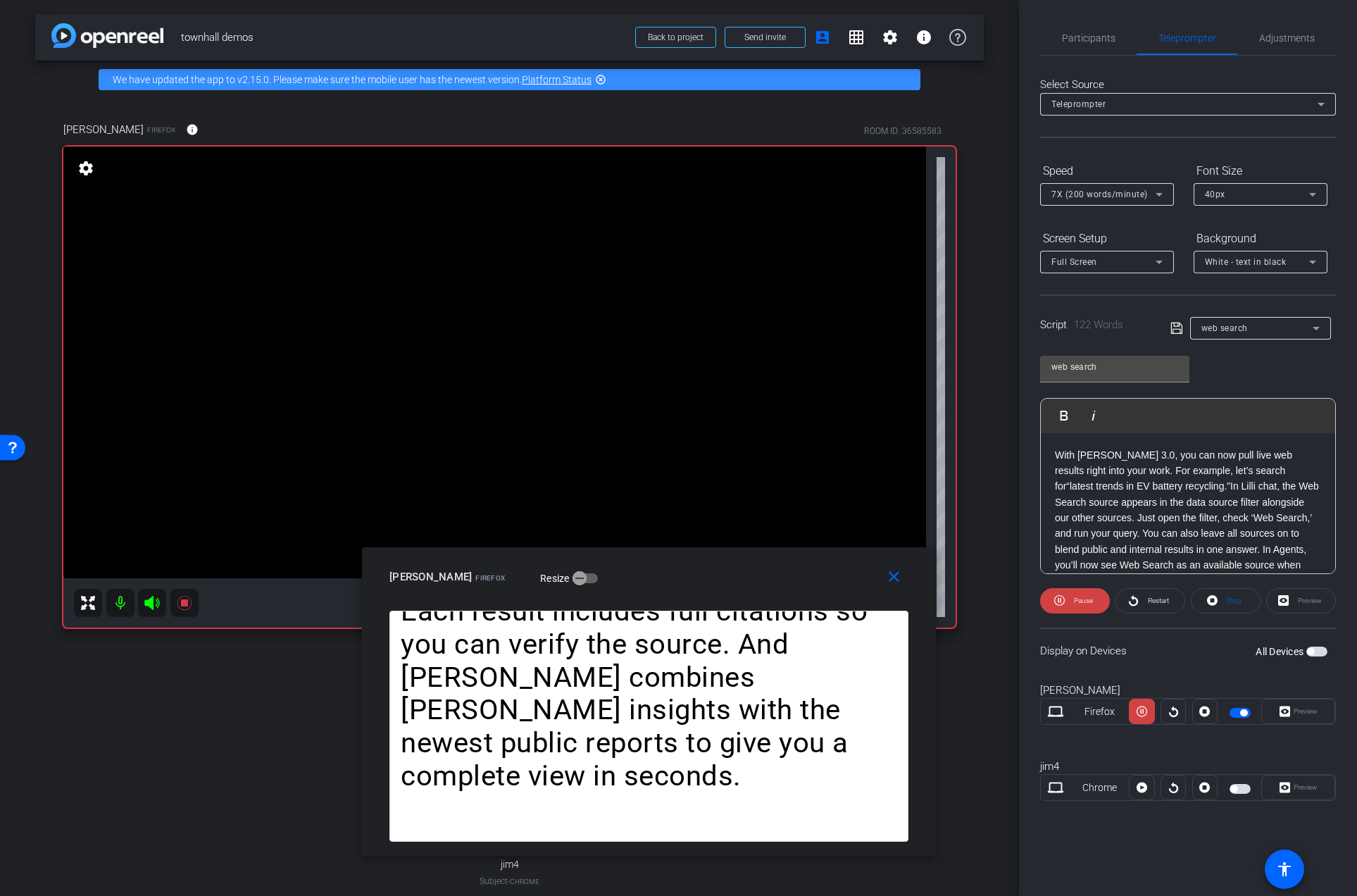
drag, startPoint x: 792, startPoint y: 334, endPoint x: 762, endPoint y: 587, distance: 254.8
click at [762, 587] on div "[PERSON_NAME] Firefox Resize" at bounding box center [654, 577] width 530 height 25
click at [1156, 601] on span "Restart" at bounding box center [1159, 600] width 21 height 8
click at [1094, 595] on span at bounding box center [1075, 600] width 70 height 34
click at [1137, 601] on icon at bounding box center [1134, 600] width 9 height 10
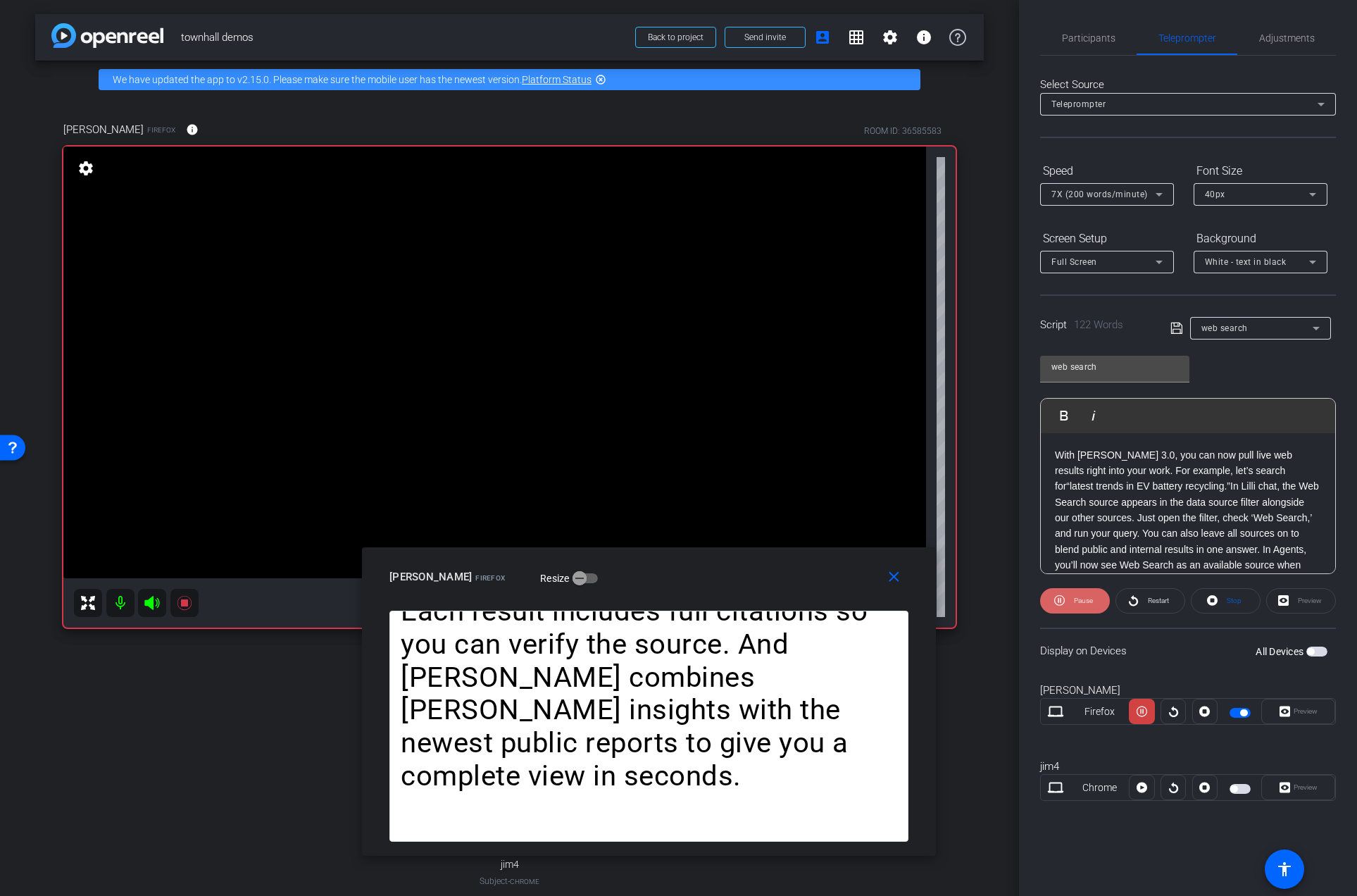
click at [1107, 601] on span at bounding box center [1075, 600] width 70 height 34
click at [1148, 605] on span "Restart" at bounding box center [1157, 600] width 24 height 20
click at [1158, 605] on span "Restart" at bounding box center [1157, 600] width 24 height 20
click at [895, 576] on mat-icon "close" at bounding box center [894, 577] width 17 height 17
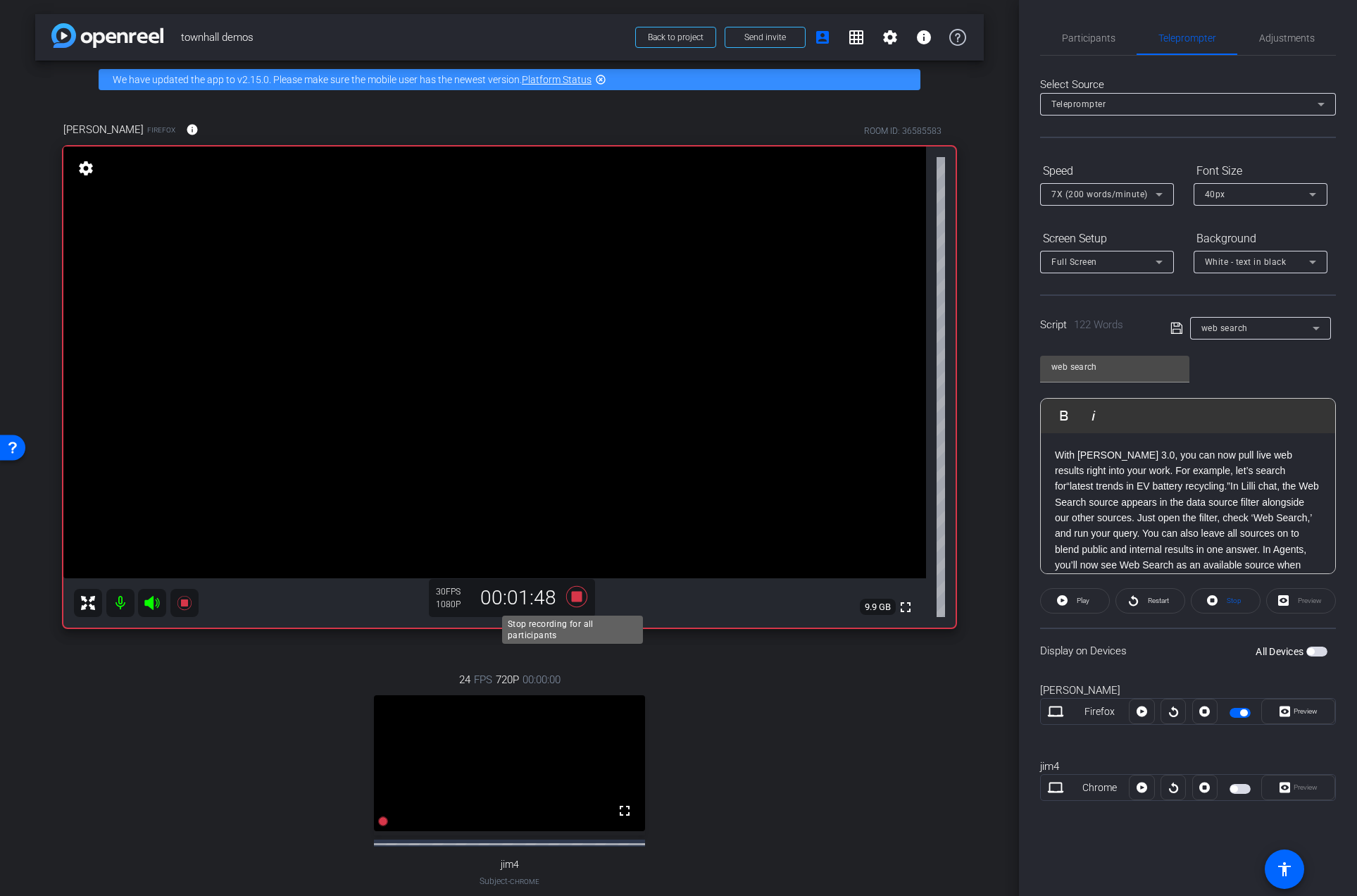
click at [571, 597] on icon at bounding box center [576, 597] width 21 height 21
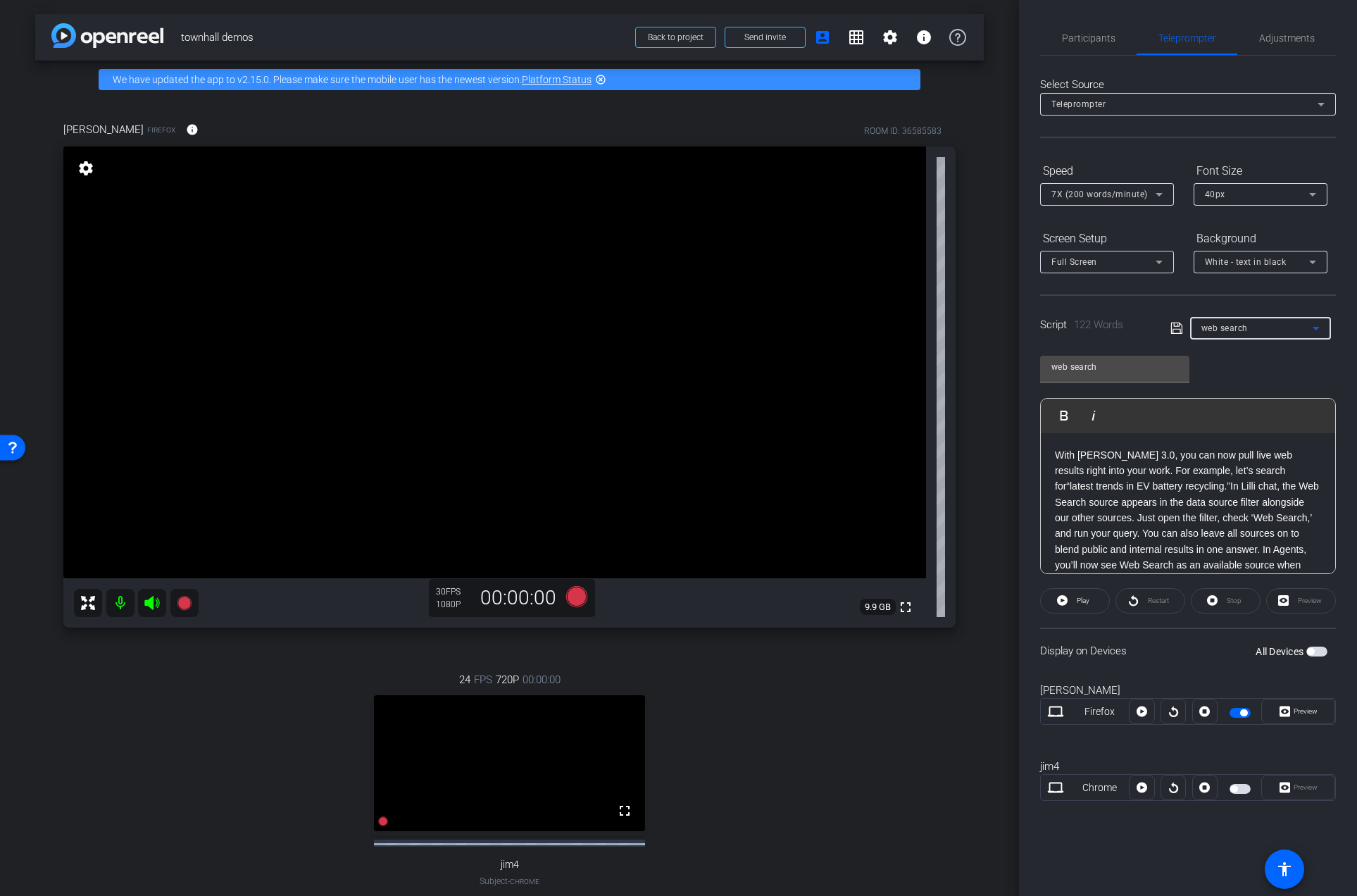
click at [1255, 327] on div "web search" at bounding box center [1258, 328] width 112 height 17
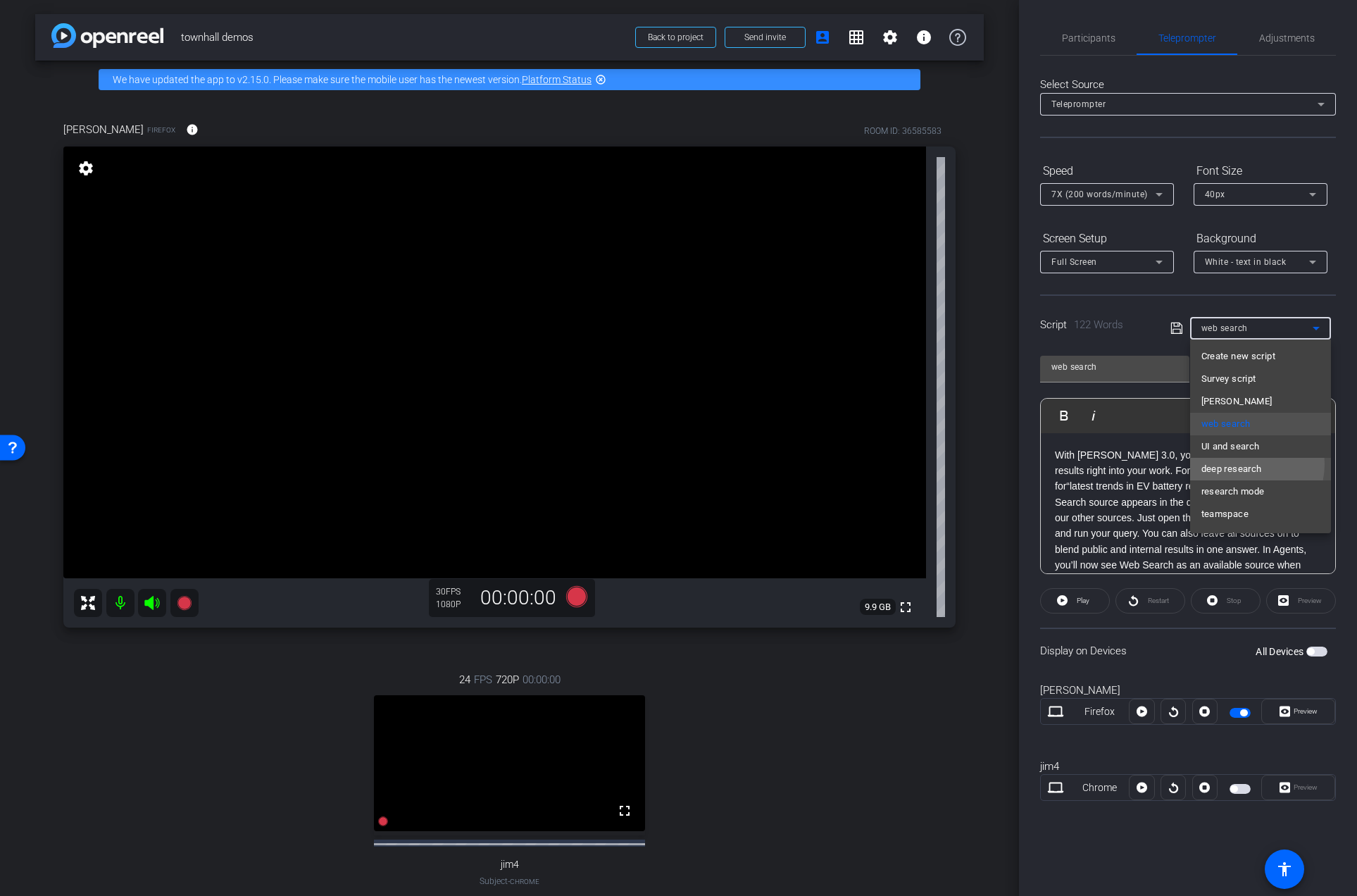
click at [1244, 464] on span "deep research" at bounding box center [1231, 469] width 60 height 17
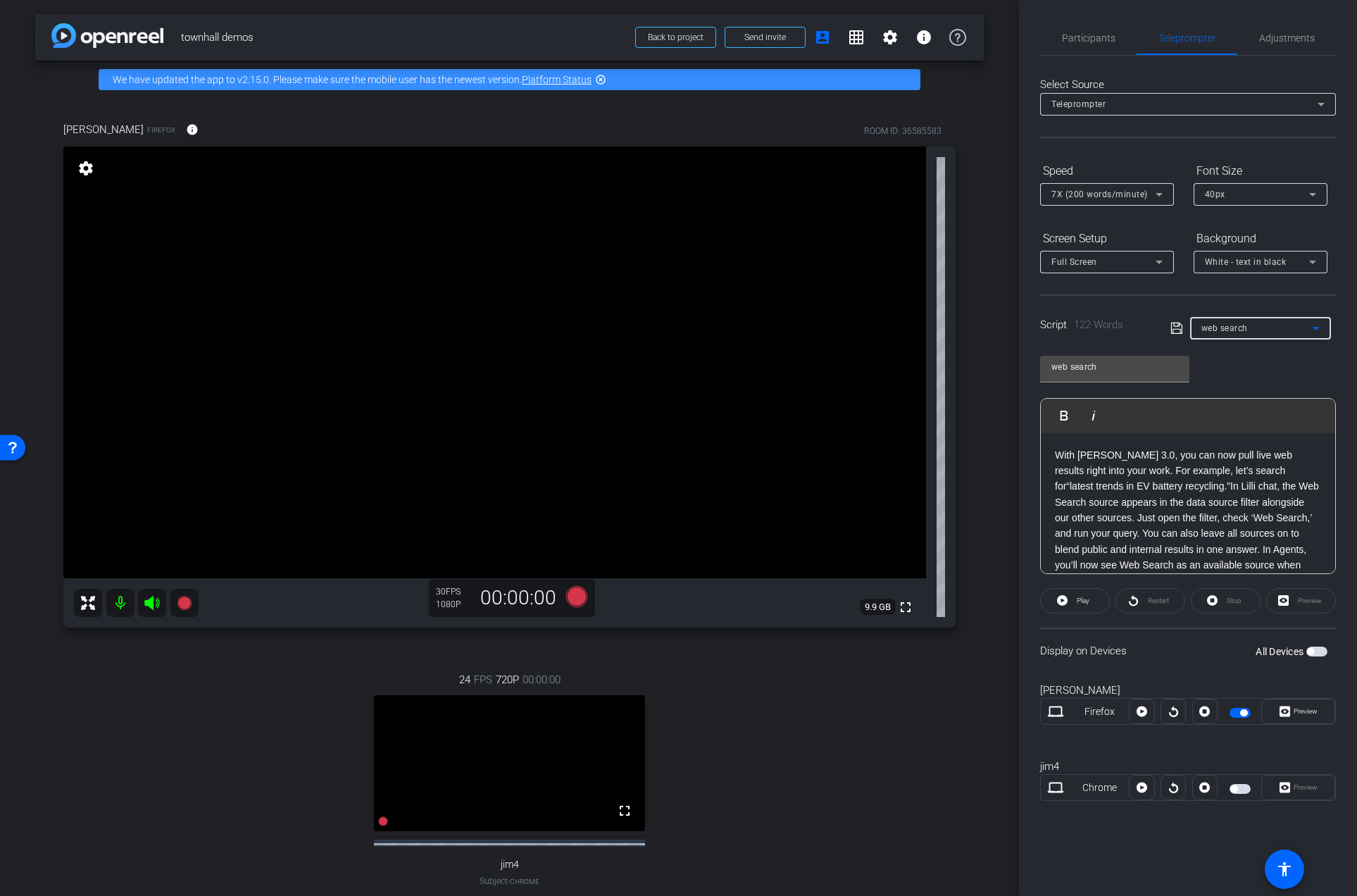
type input "deep research"
click at [915, 668] on div "24 FPS 720P 00:00:00 fullscreen jim4 Subject - Chrome settings" at bounding box center [510, 793] width 893 height 291
click at [1310, 715] on span "Preview" at bounding box center [1304, 711] width 27 height 20
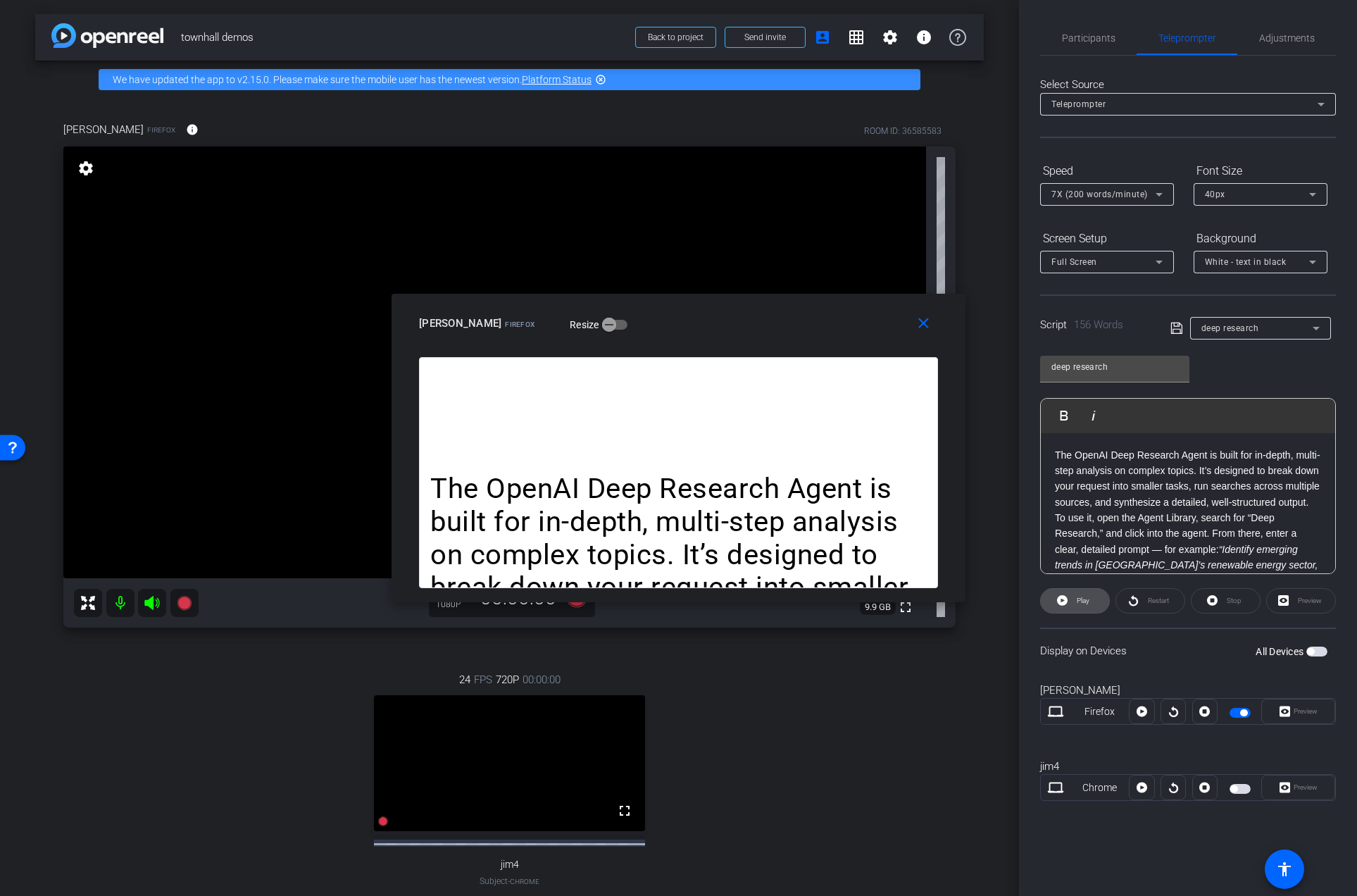
click at [1097, 600] on span at bounding box center [1075, 600] width 68 height 34
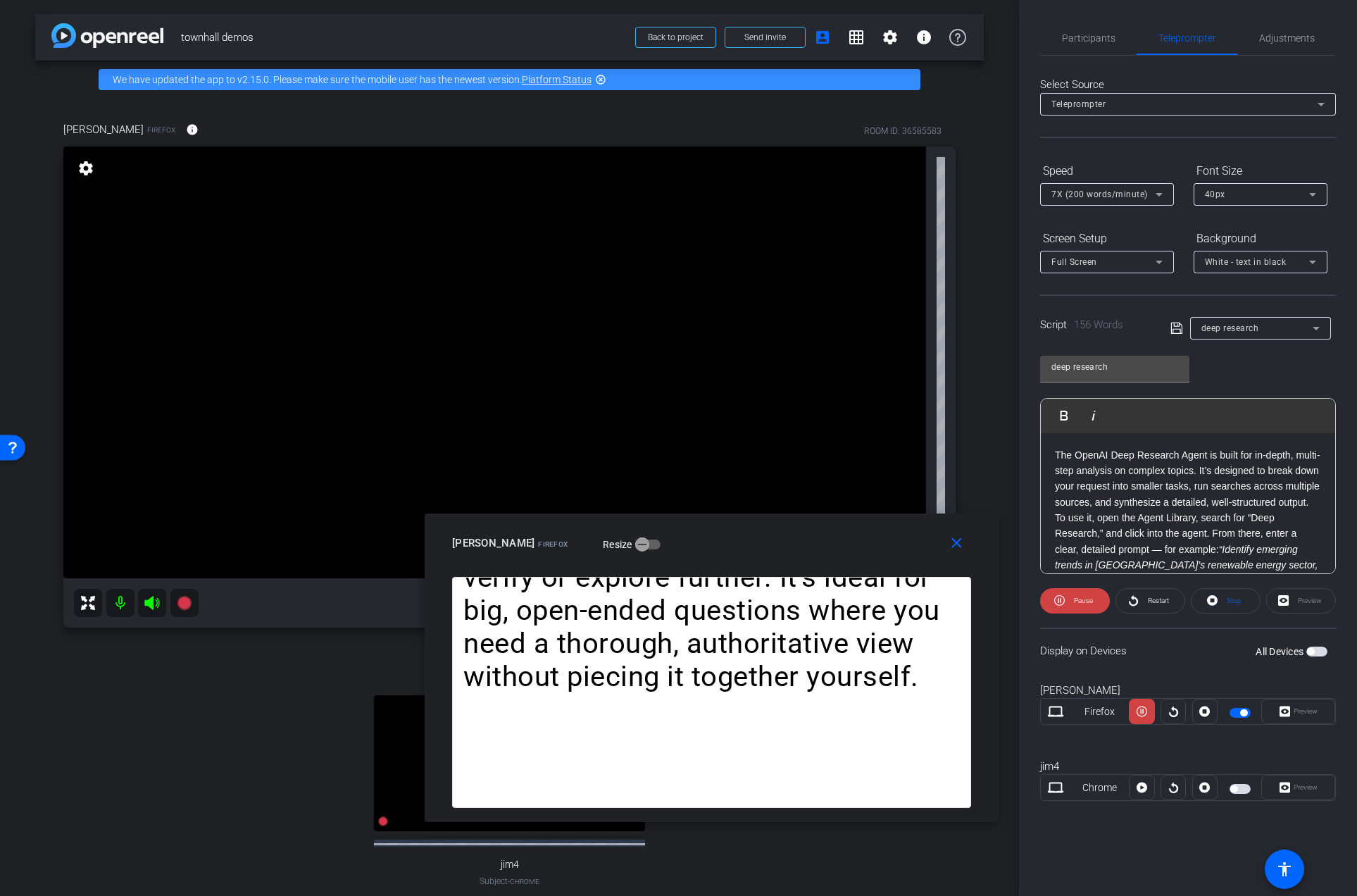
drag, startPoint x: 741, startPoint y: 313, endPoint x: 774, endPoint y: 533, distance: 222.5
click at [774, 533] on div "[PERSON_NAME] Firefox Resize" at bounding box center [716, 543] width 530 height 25
click at [1085, 604] on span "Pause" at bounding box center [1084, 600] width 19 height 8
click at [1086, 598] on span "Play" at bounding box center [1083, 600] width 13 height 8
click at [956, 541] on mat-icon "close" at bounding box center [956, 544] width 17 height 17
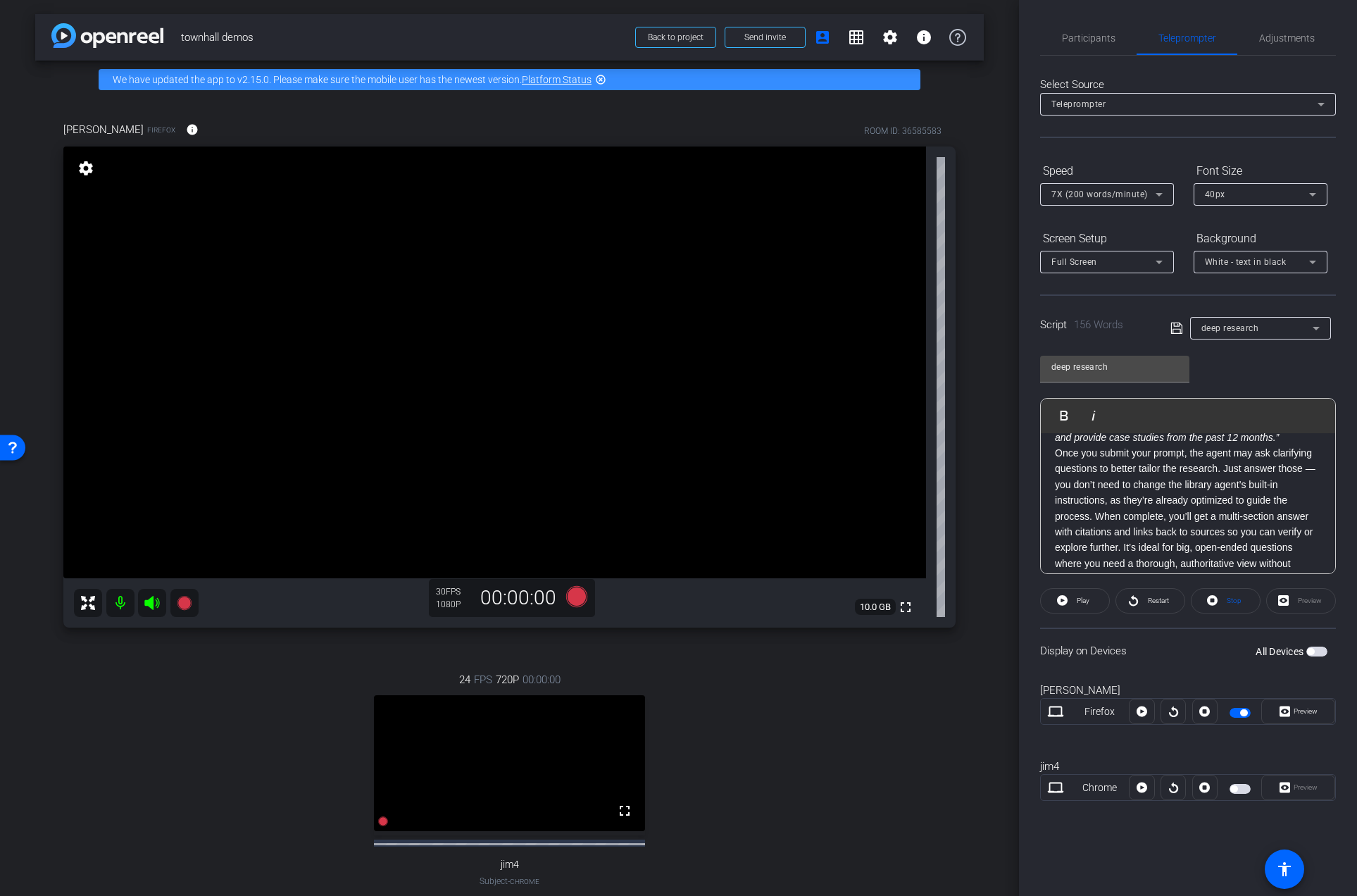
scroll to position [144, 0]
click at [1203, 516] on p "Once you submit your prompt, the agent may ask clarifying questions to better t…" at bounding box center [1188, 516] width 266 height 142
click at [1127, 487] on p "Once you submit your prompt, the agent may ask clarifying questions to better t…" at bounding box center [1188, 501] width 266 height 142
click at [1129, 486] on p "Once you submit your prompt, the agent may ask clarifying questions to better t…" at bounding box center [1188, 501] width 266 height 142
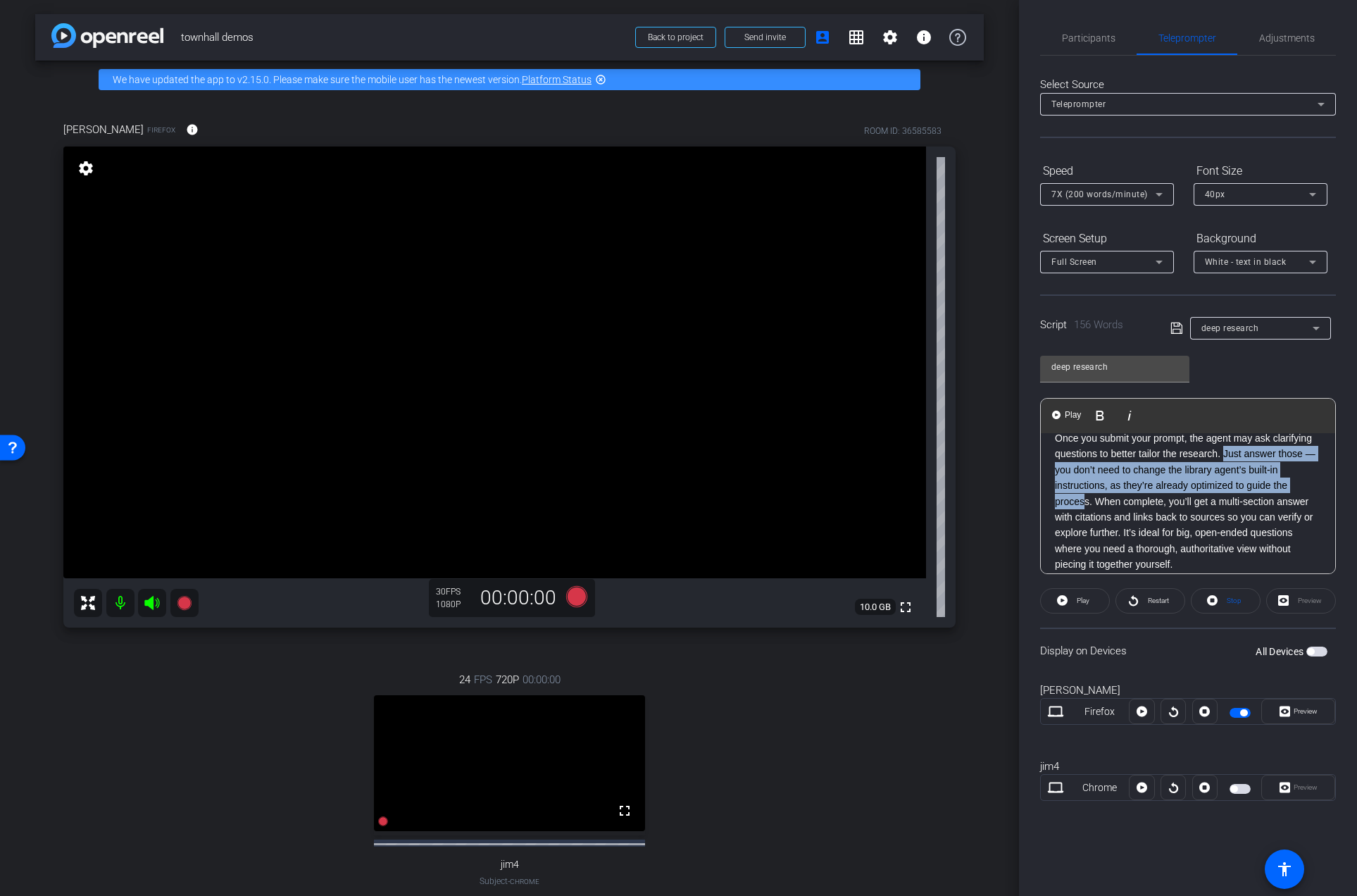
drag, startPoint x: 1266, startPoint y: 469, endPoint x: 1130, endPoint y: 516, distance: 143.9
click at [1130, 516] on p "Once you submit your prompt, the agent may ask clarifying questions to better t…" at bounding box center [1188, 501] width 266 height 142
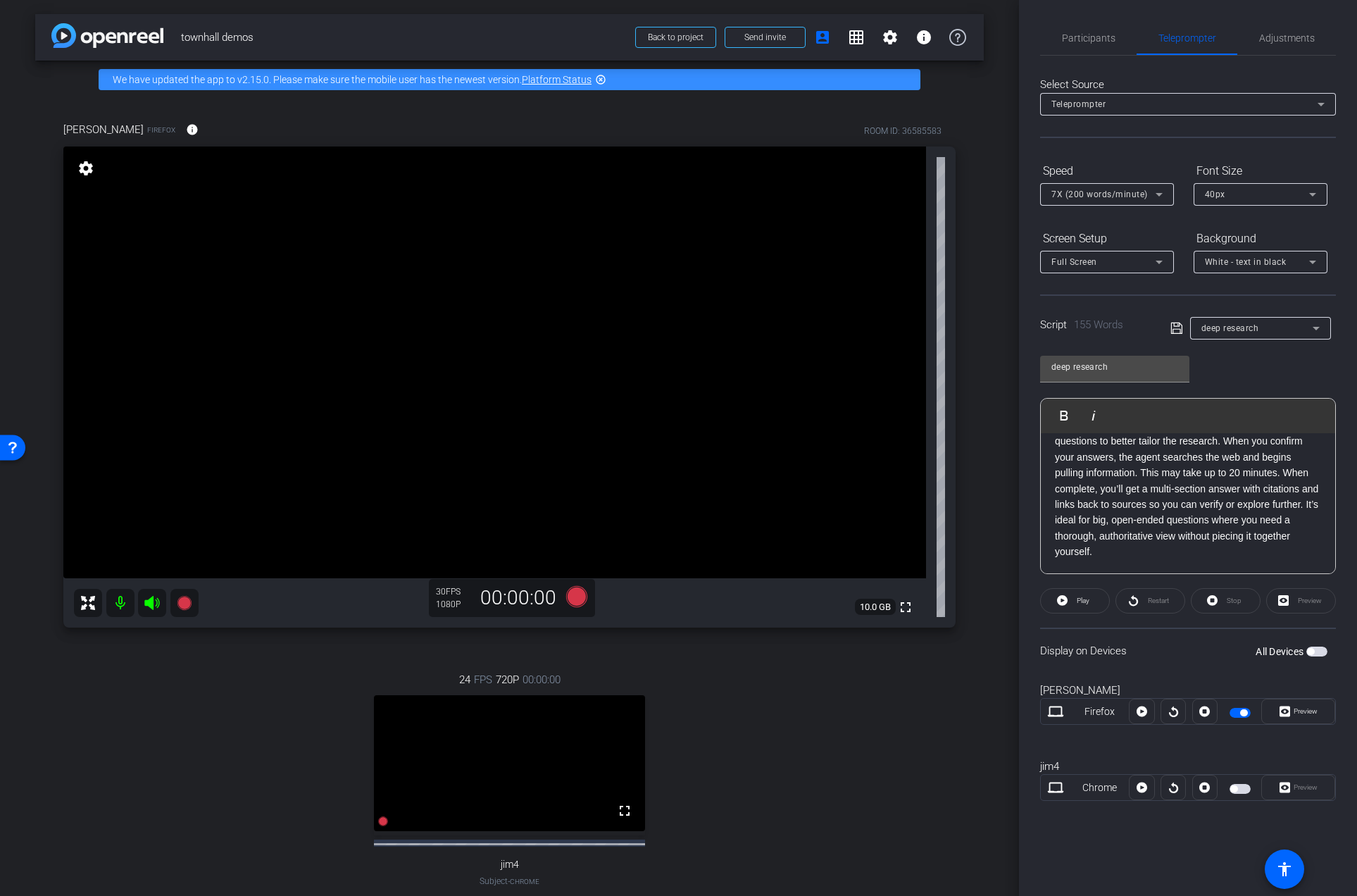
scroll to position [187, 0]
click at [806, 670] on div "24 FPS 720P 00:00:00 fullscreen jim4 Subject - Chrome settings" at bounding box center [510, 793] width 893 height 291
click at [191, 607] on icon at bounding box center [184, 602] width 17 height 17
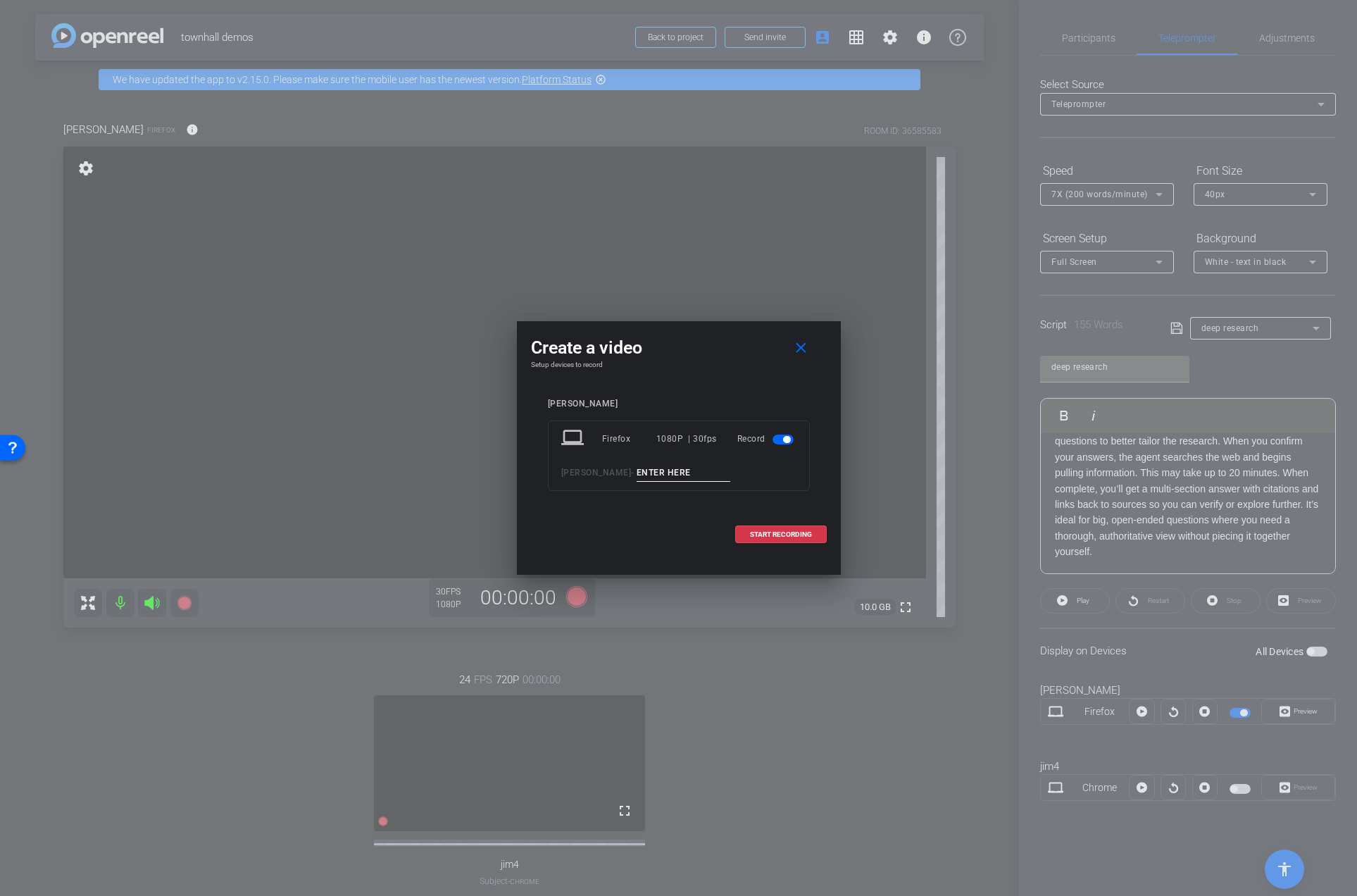
click at [640, 472] on input at bounding box center [684, 473] width 94 height 17
type input "02"
click at [792, 533] on span "START RECORDING" at bounding box center [781, 535] width 62 height 7
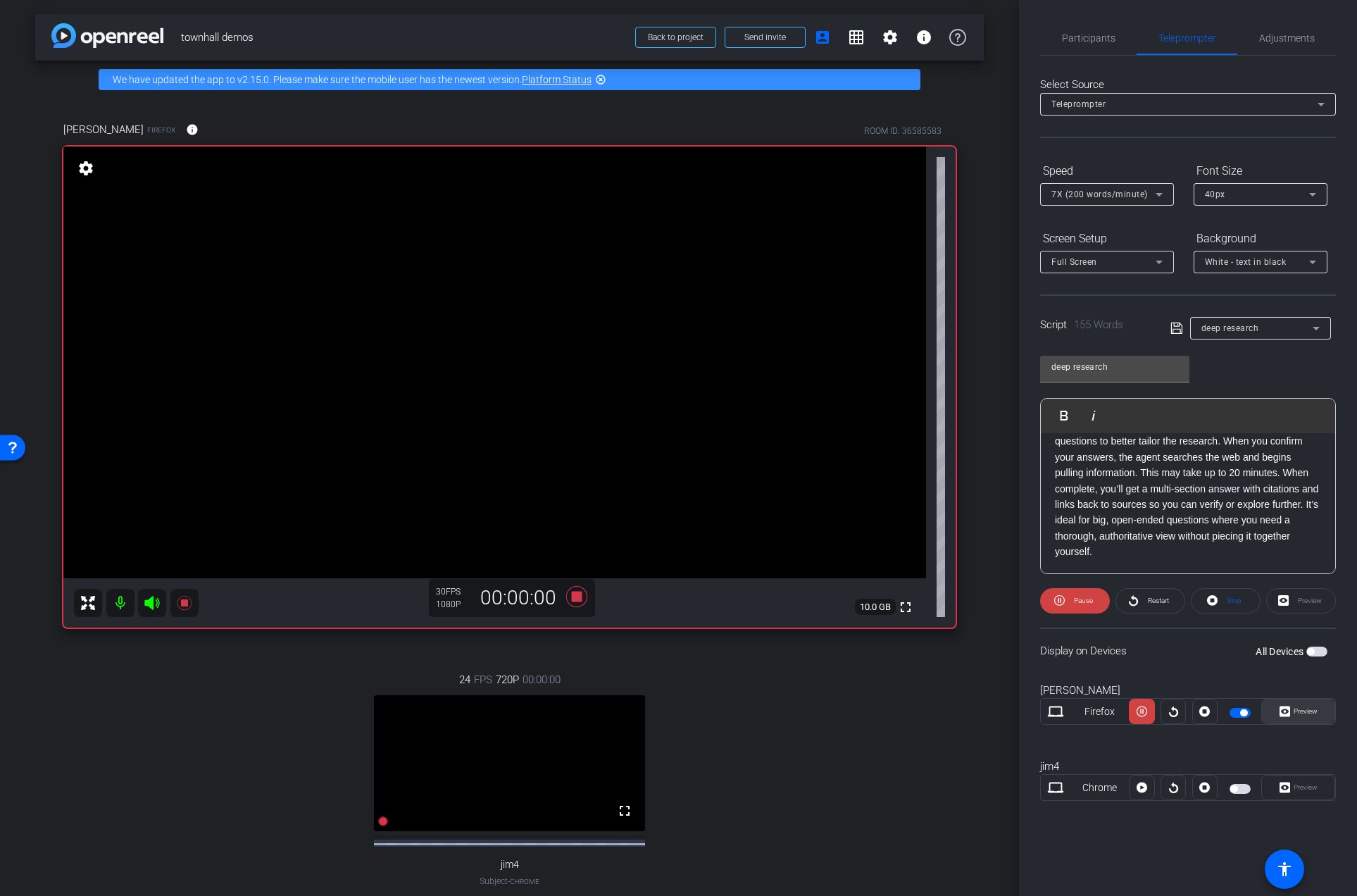
click at [1296, 714] on span "Preview" at bounding box center [1306, 710] width 24 height 8
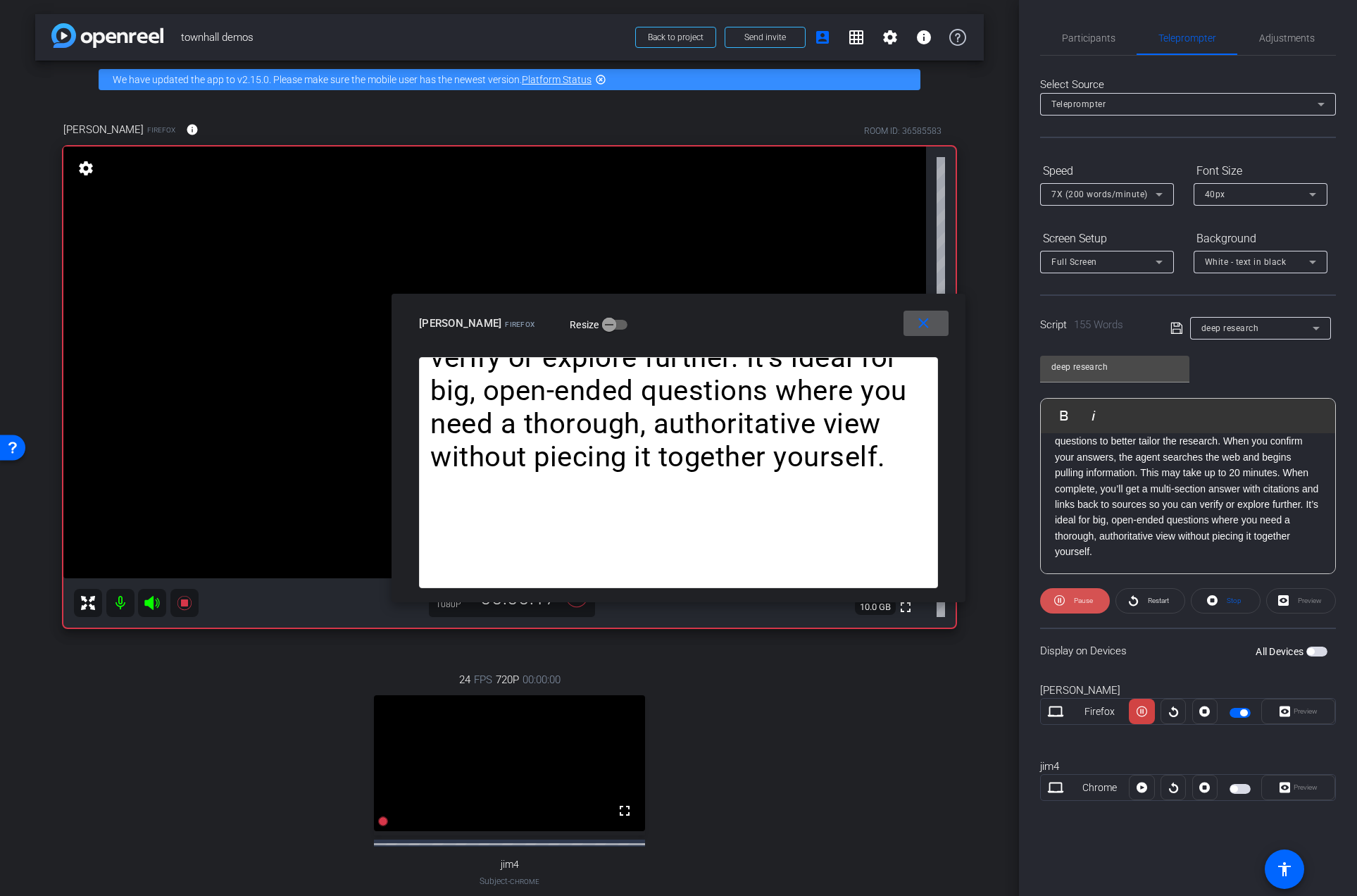
click at [1076, 602] on span "Pause" at bounding box center [1084, 600] width 19 height 8
click at [1070, 604] on span at bounding box center [1075, 600] width 68 height 34
click at [1160, 603] on span "Restart" at bounding box center [1159, 600] width 21 height 8
click at [1077, 603] on span "Pause" at bounding box center [1084, 600] width 19 height 8
click at [1075, 605] on span "Play" at bounding box center [1081, 600] width 17 height 20
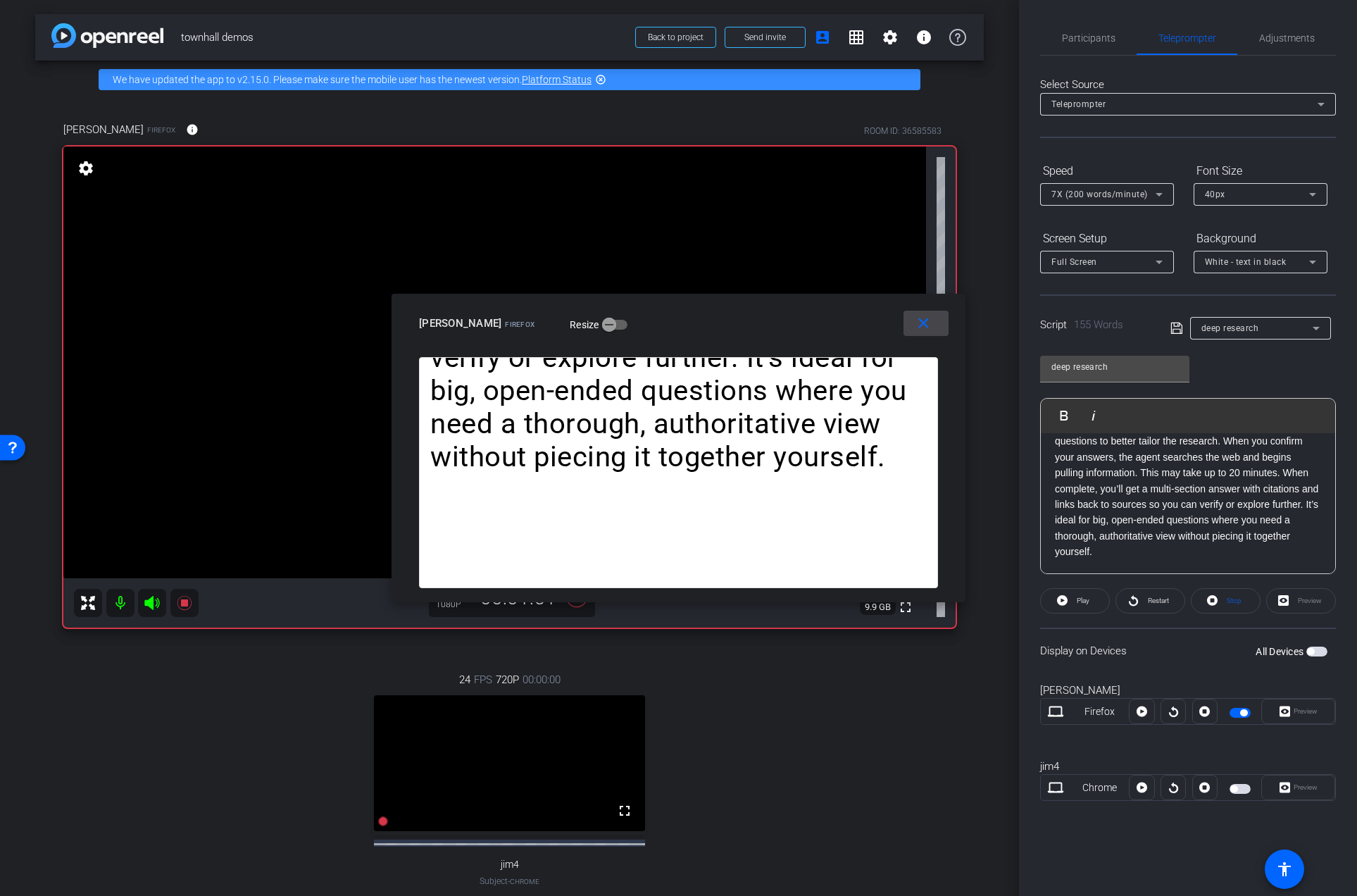
click at [922, 324] on mat-icon "close" at bounding box center [924, 324] width 17 height 17
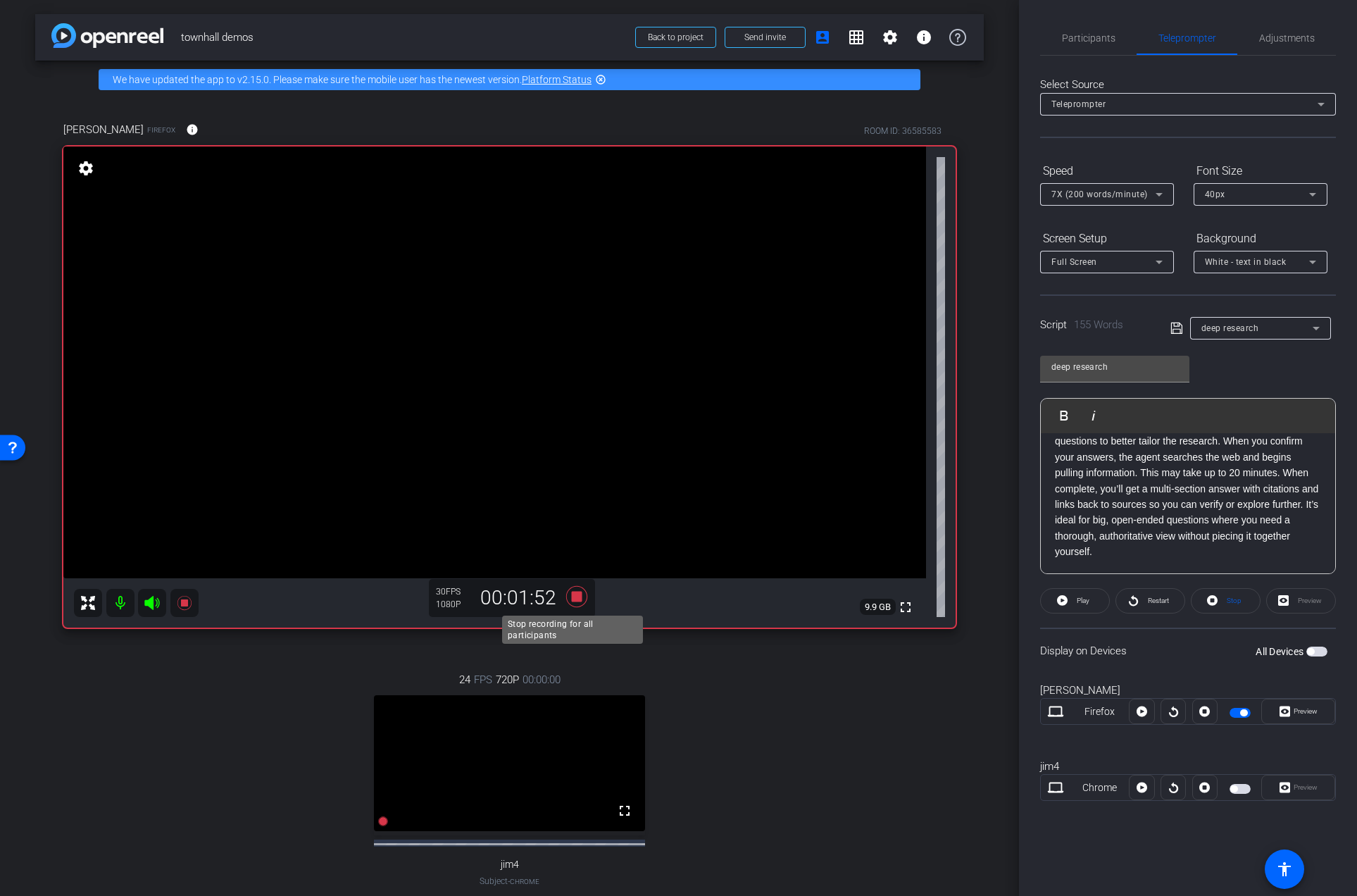
click at [573, 598] on icon at bounding box center [576, 597] width 21 height 21
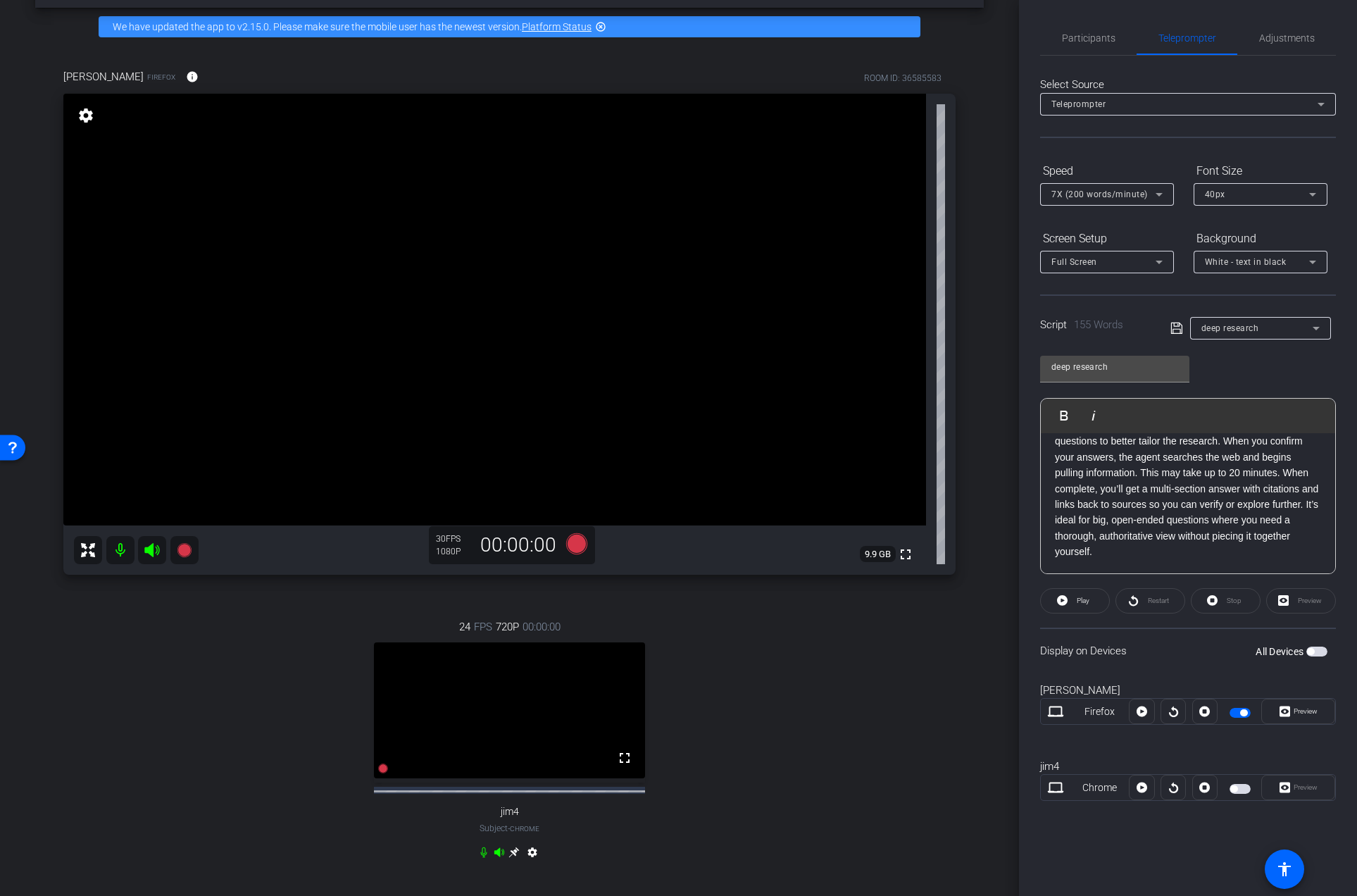
scroll to position [53, 0]
click at [1089, 28] on span "Participants" at bounding box center [1088, 38] width 53 height 34
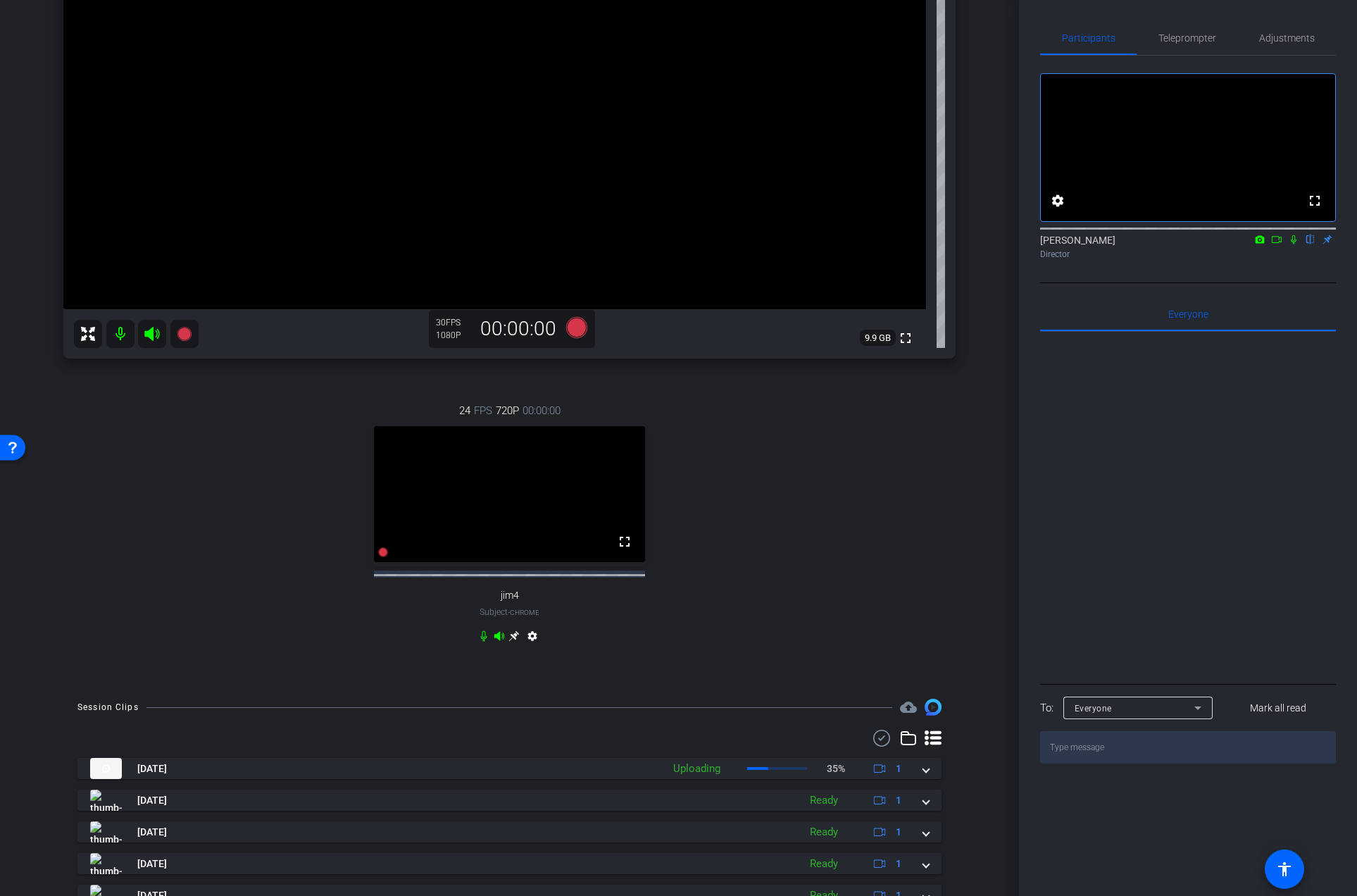
scroll to position [309, 0]
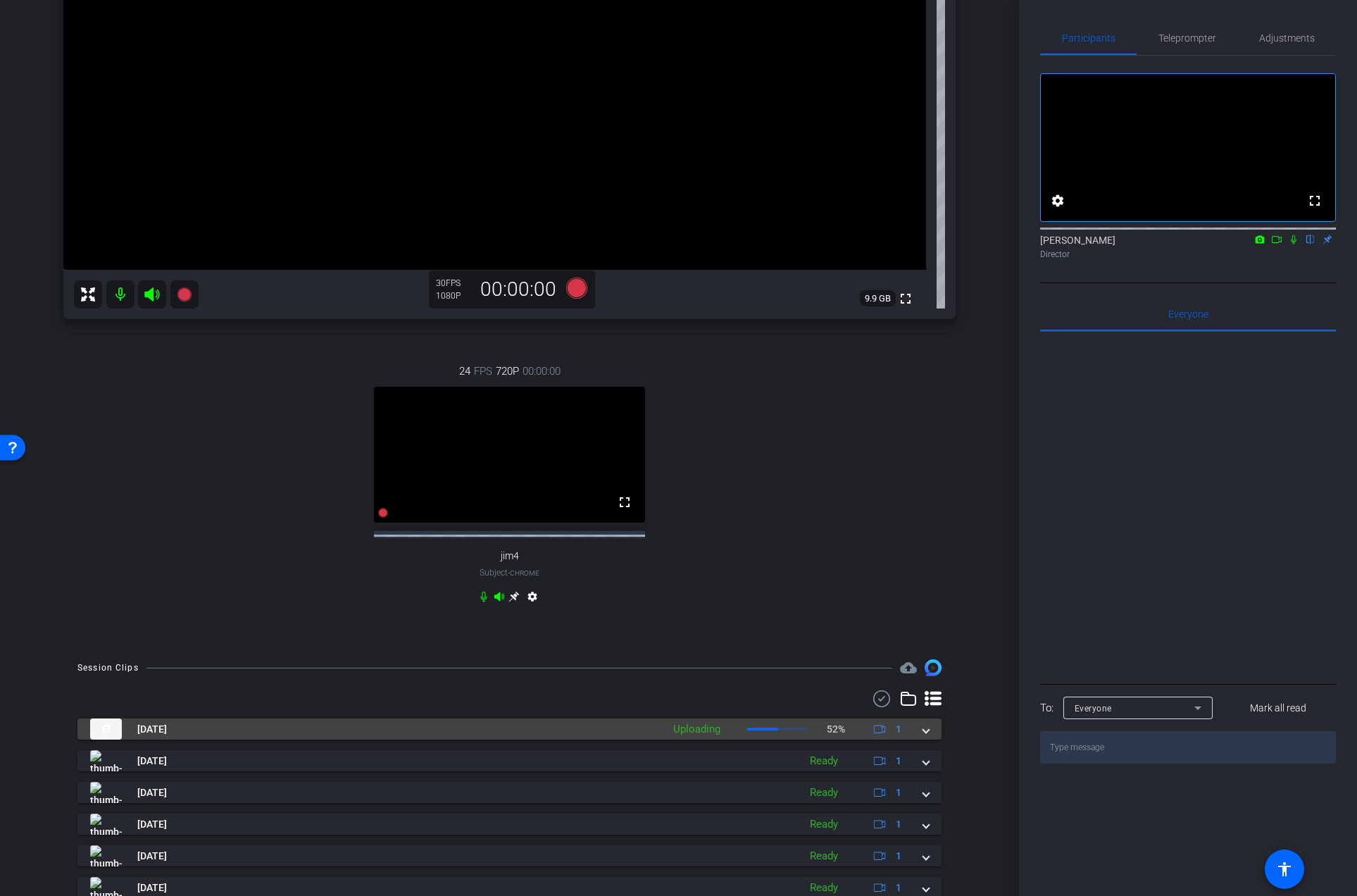
click at [923, 736] on span at bounding box center [926, 728] width 5 height 15
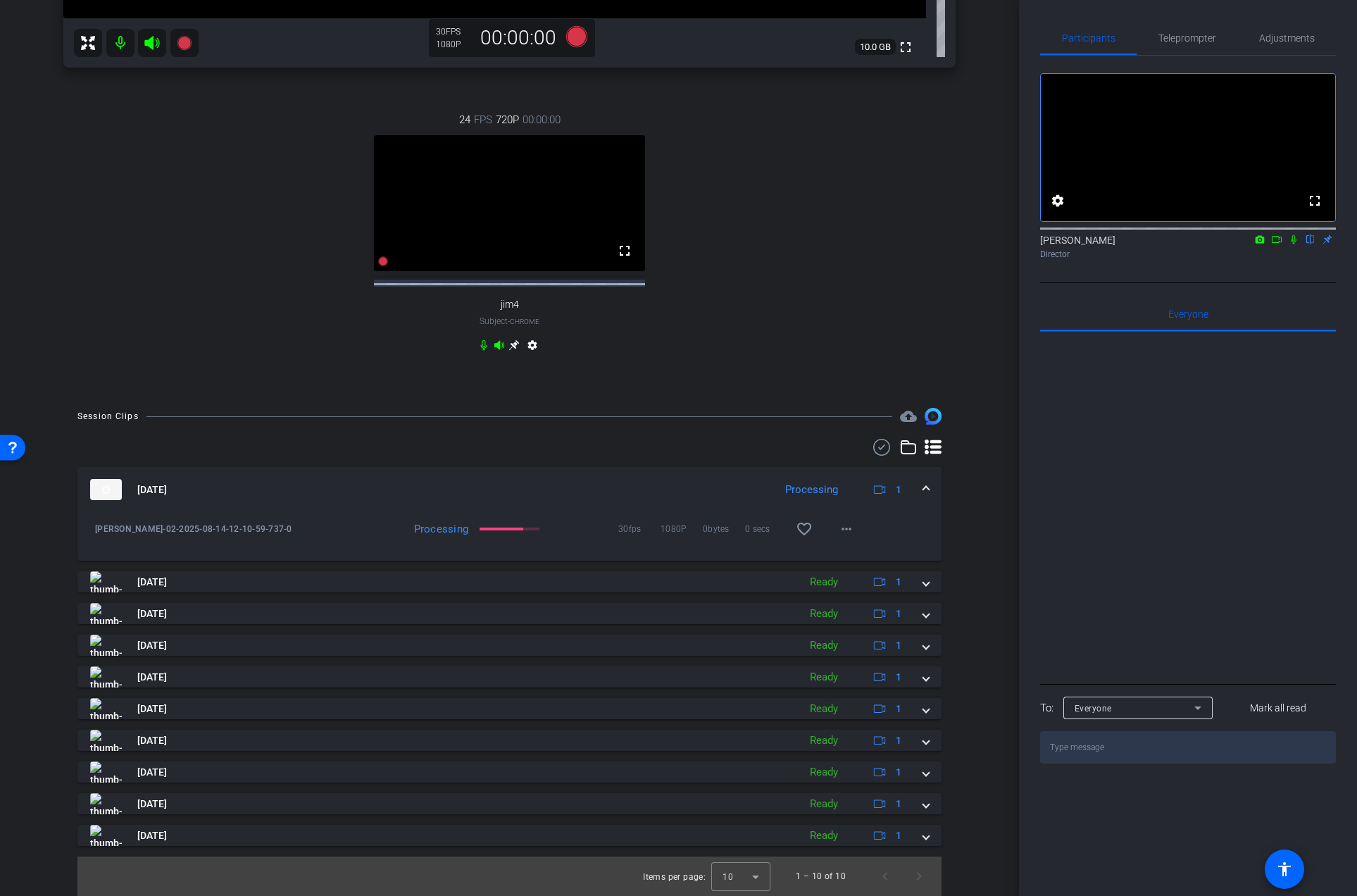
scroll to position [563, 0]
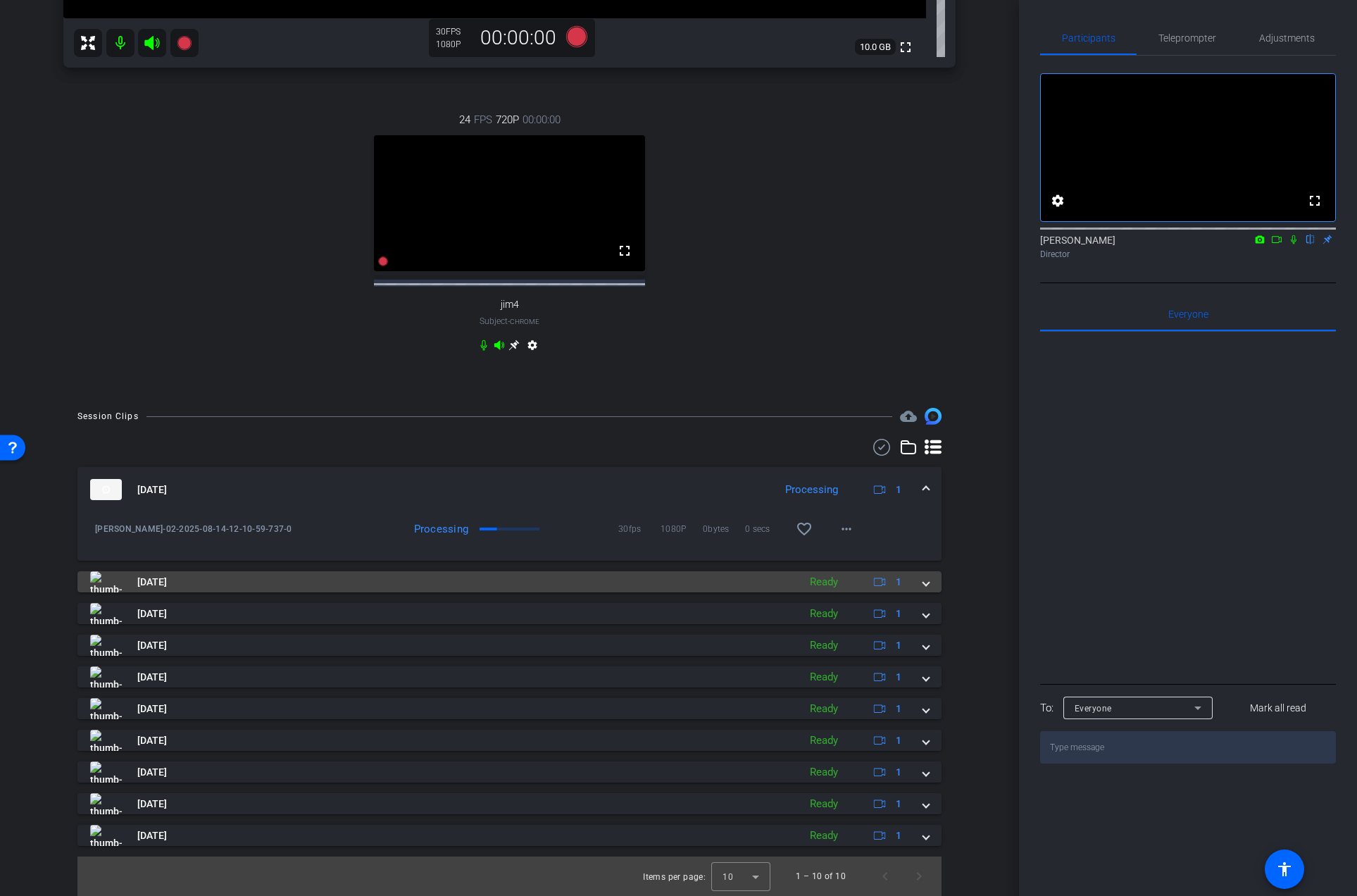
click at [912, 592] on div "[DATE] Ready 1" at bounding box center [506, 582] width 833 height 21
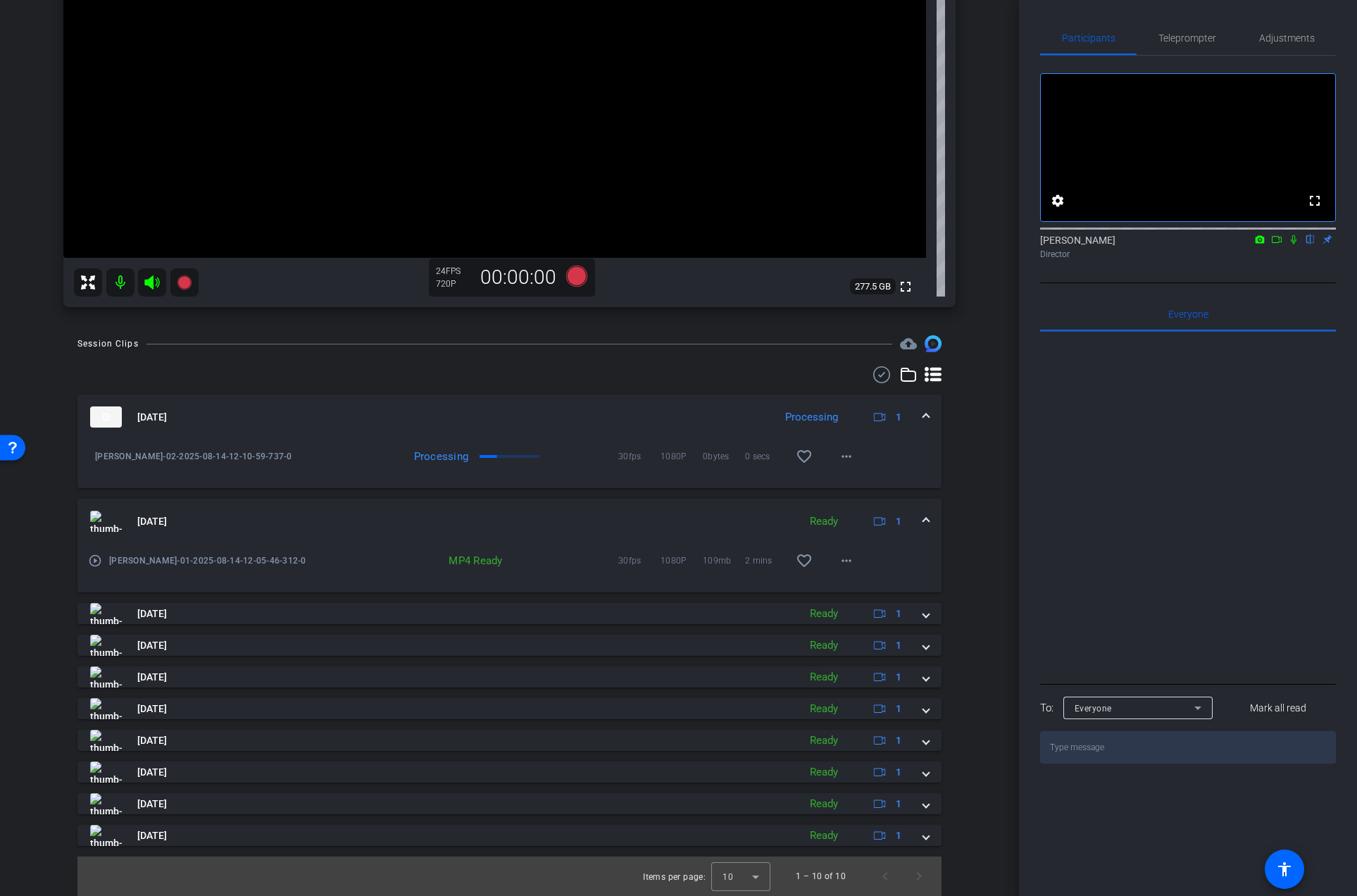
scroll to position [320, 0]
click at [847, 561] on mat-icon "more_horiz" at bounding box center [846, 560] width 17 height 17
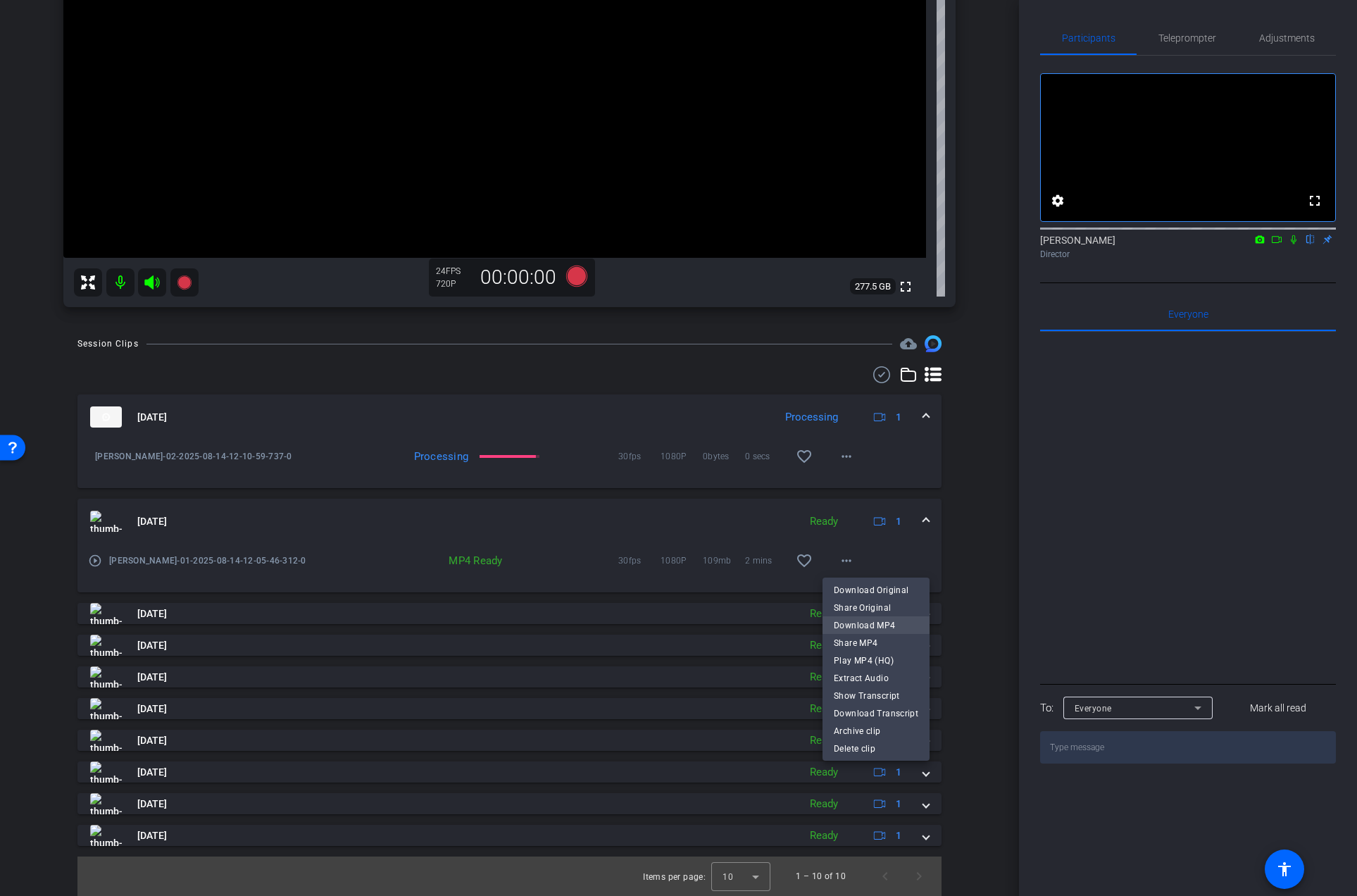
click at [855, 623] on span "Download MP4" at bounding box center [876, 625] width 85 height 17
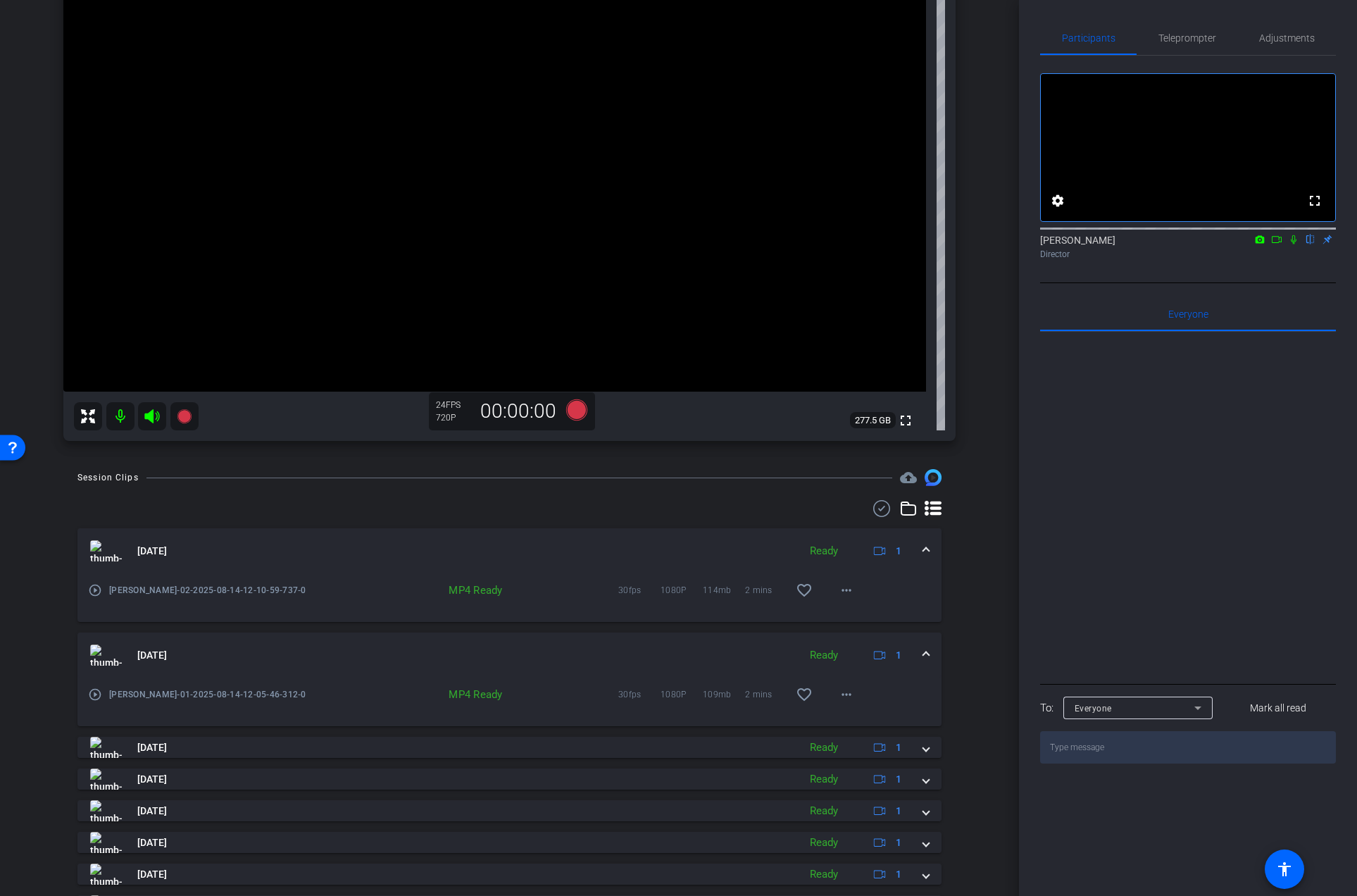
scroll to position [184, 0]
click at [839, 590] on mat-icon "more_horiz" at bounding box center [846, 592] width 17 height 17
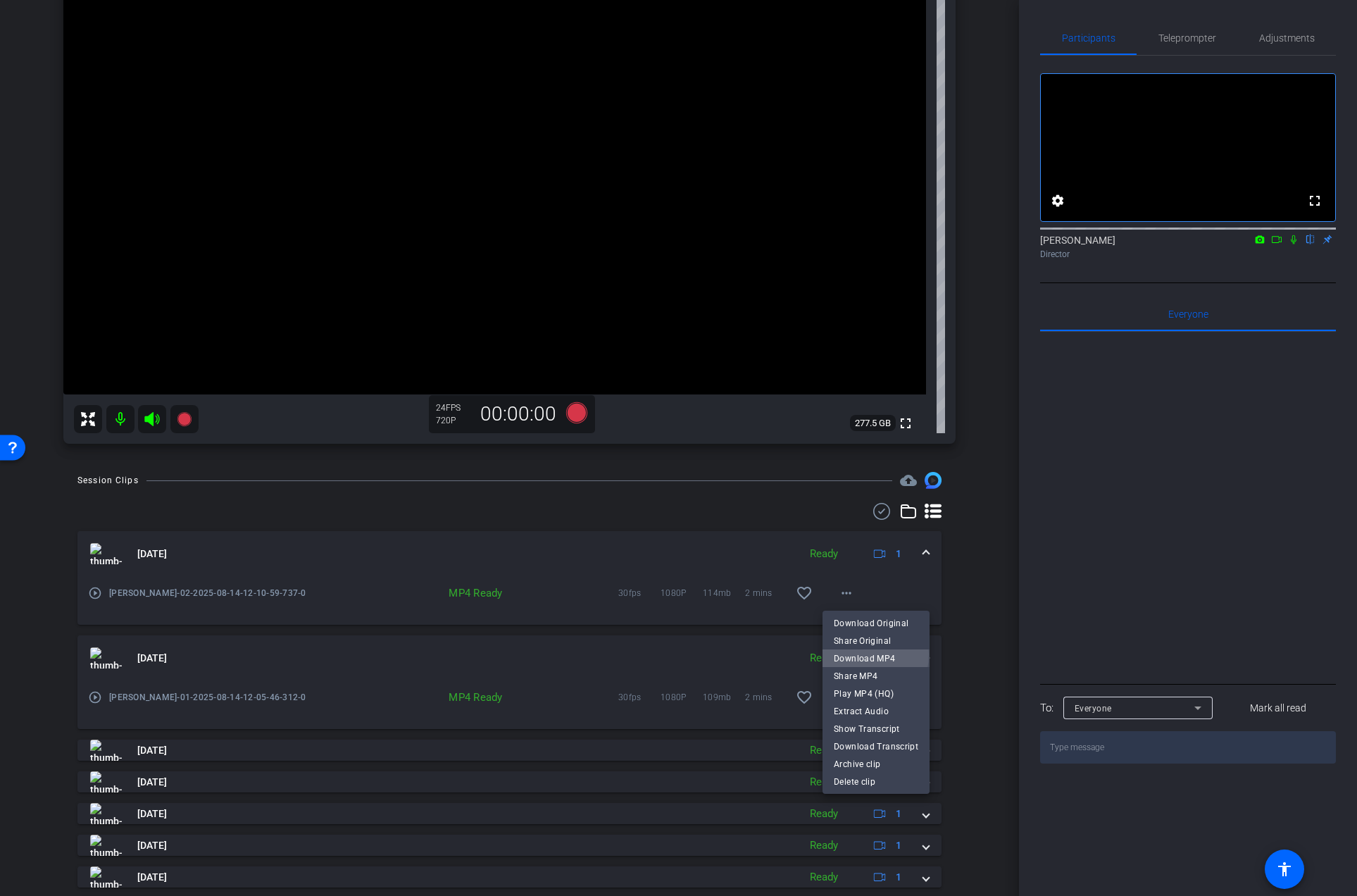
click at [845, 653] on span "Download MP4" at bounding box center [876, 657] width 85 height 17
